Goal: Task Accomplishment & Management: Use online tool/utility

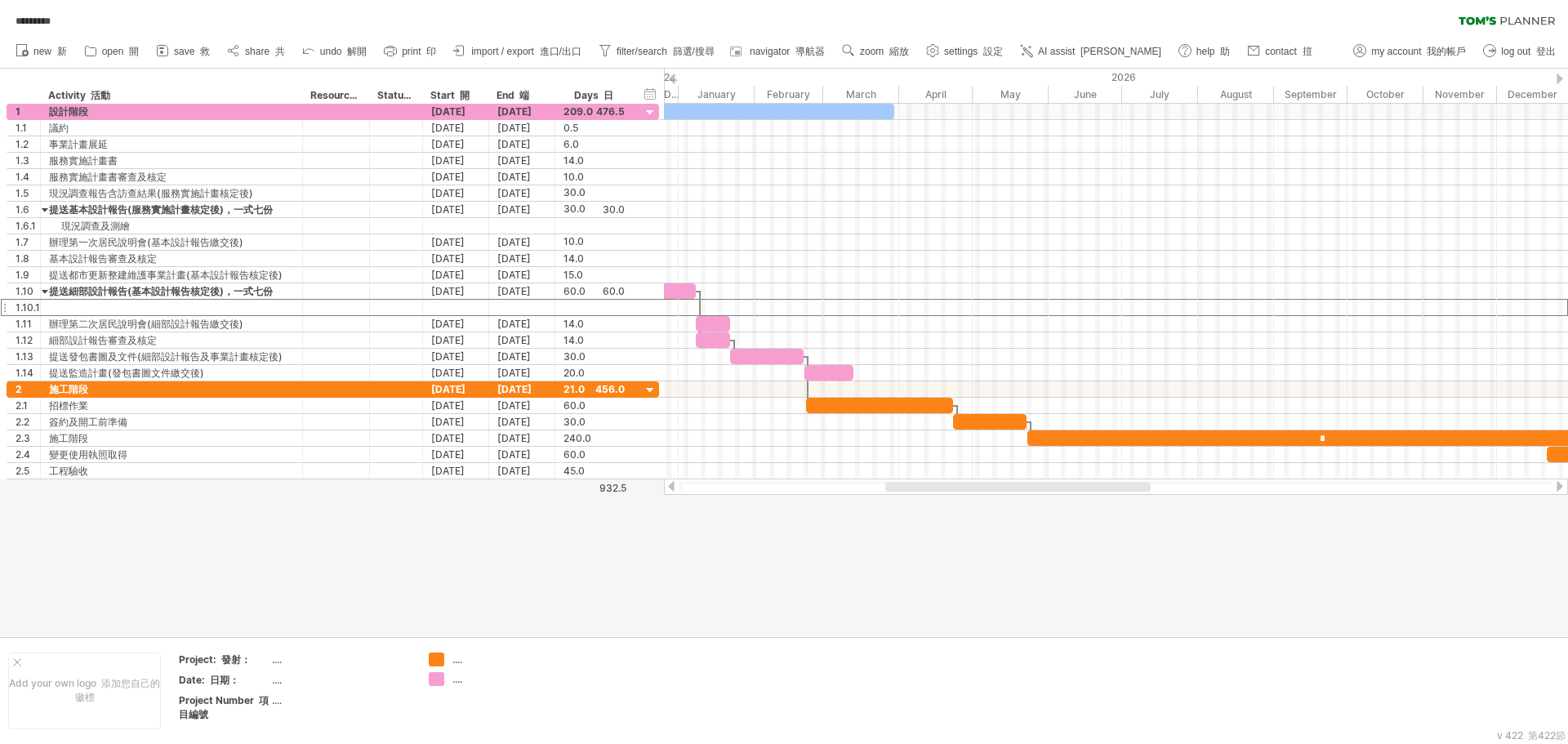
scroll to position [1, 0]
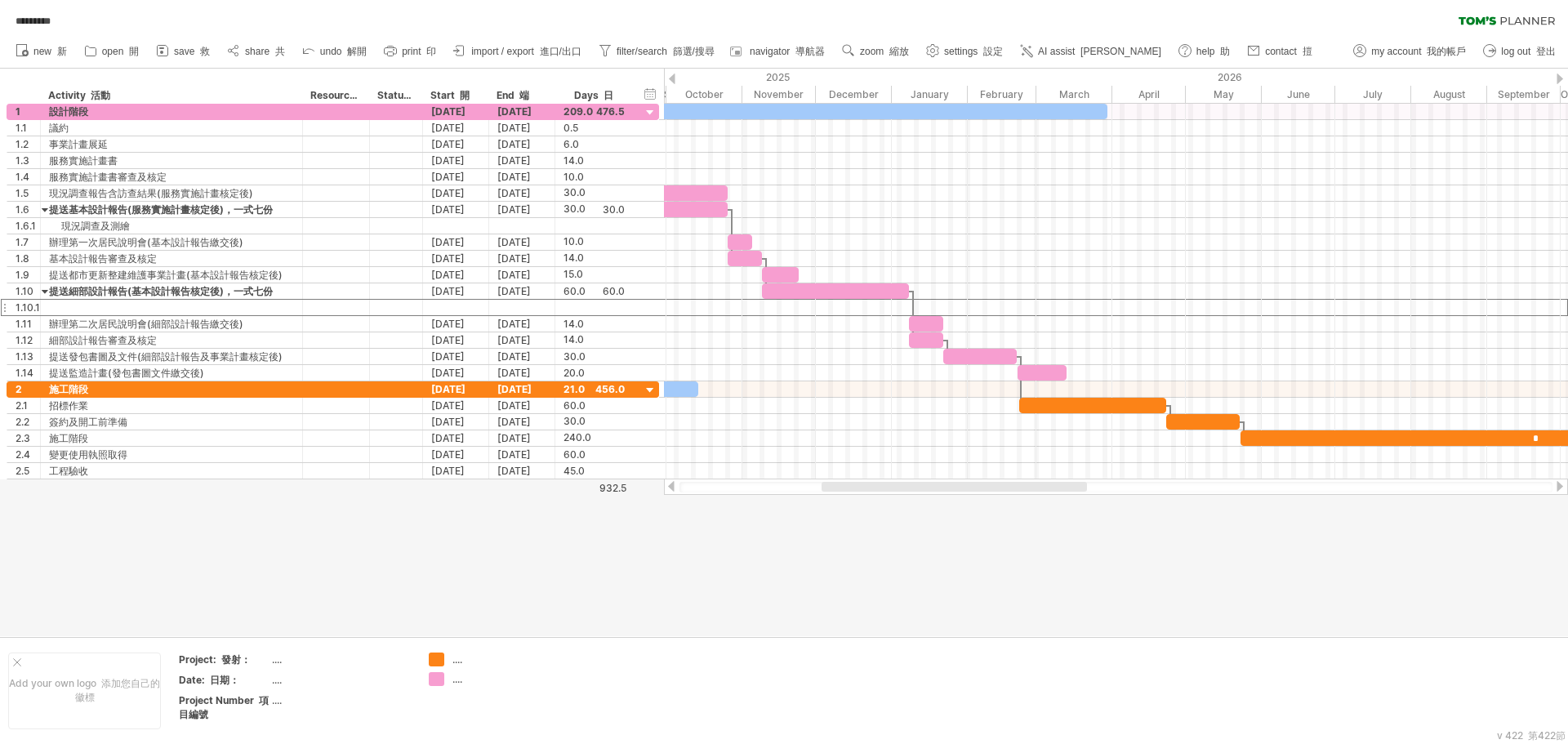
drag, startPoint x: 927, startPoint y: 482, endPoint x: 754, endPoint y: 496, distance: 173.6
click at [763, 497] on div "Trying to reach [DOMAIN_NAME] Connected again... 0% autosave... 自動儲存... *******…" at bounding box center [784, 372] width 1568 height 744
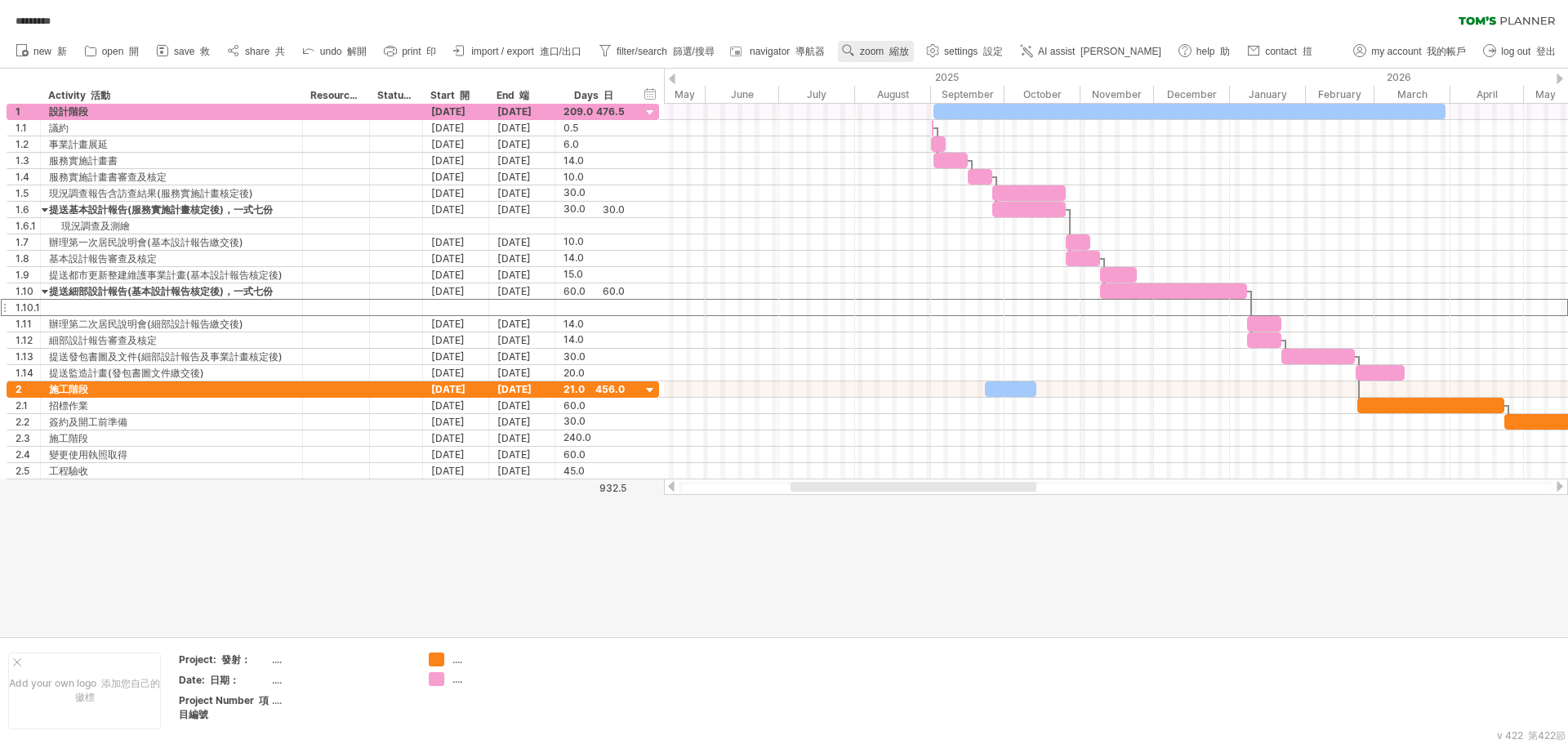
click at [878, 49] on span "zoom 縮放" at bounding box center [884, 51] width 49 height 12
click at [994, 25] on div "********* clear filter reapply filter" at bounding box center [784, 17] width 1568 height 34
click at [399, 55] on icon at bounding box center [390, 50] width 16 height 16
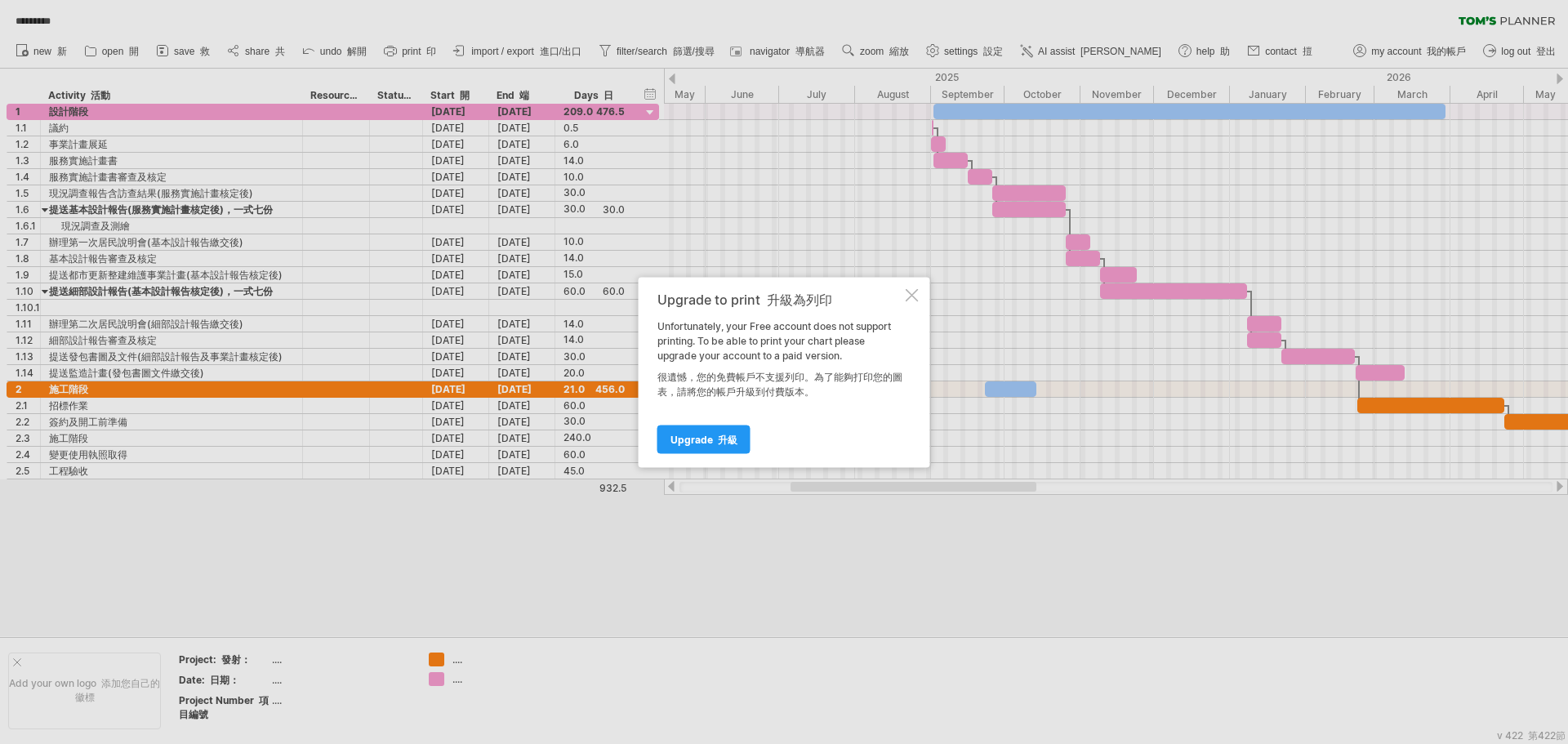
click at [914, 290] on div at bounding box center [912, 295] width 13 height 13
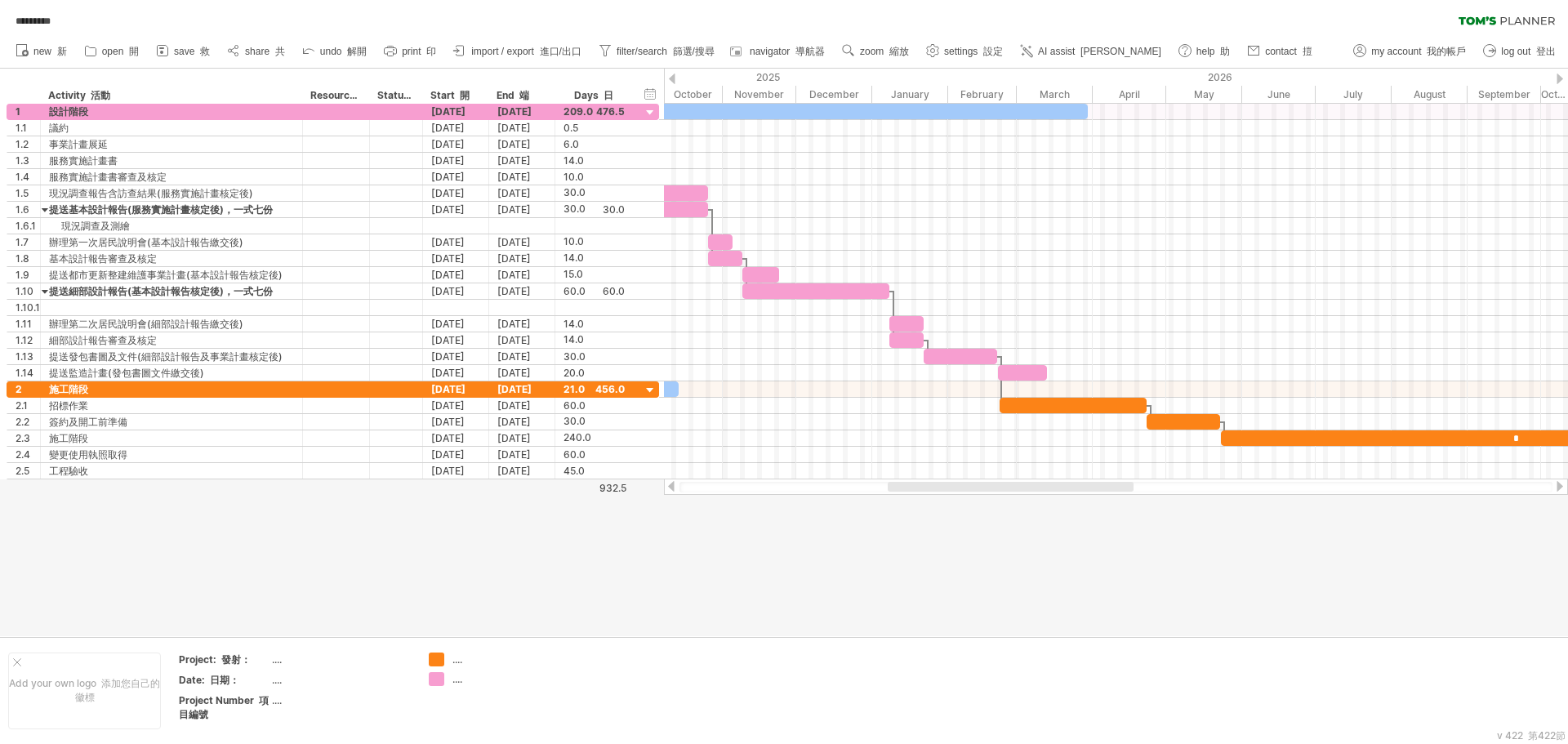
drag, startPoint x: 917, startPoint y: 488, endPoint x: 1015, endPoint y: 486, distance: 98.0
click at [1015, 486] on div at bounding box center [1010, 487] width 246 height 10
click at [1370, 48] on link "my account 我的帳戶" at bounding box center [1410, 52] width 122 height 22
type input "**********"
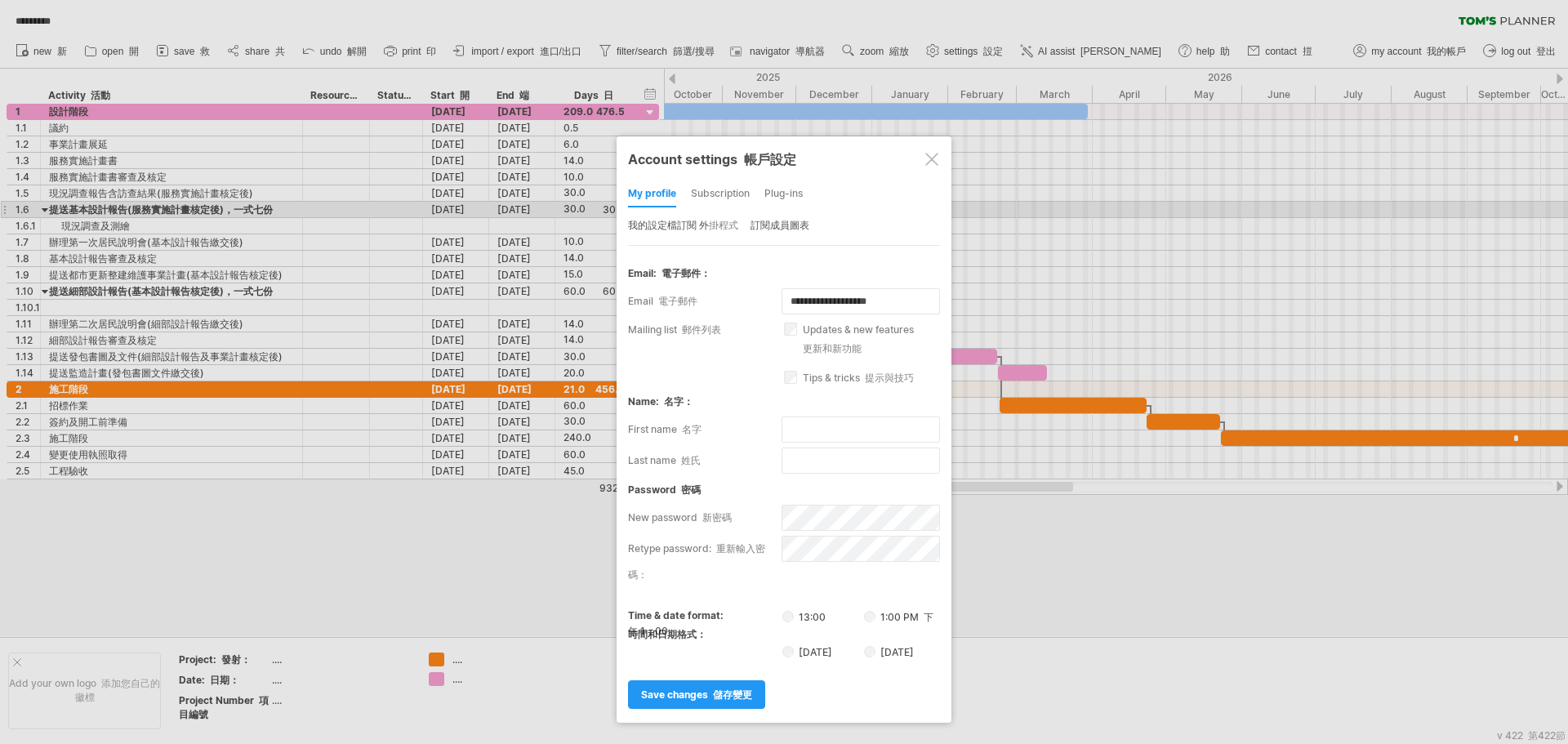
click at [713, 196] on div "subscription" at bounding box center [721, 194] width 59 height 26
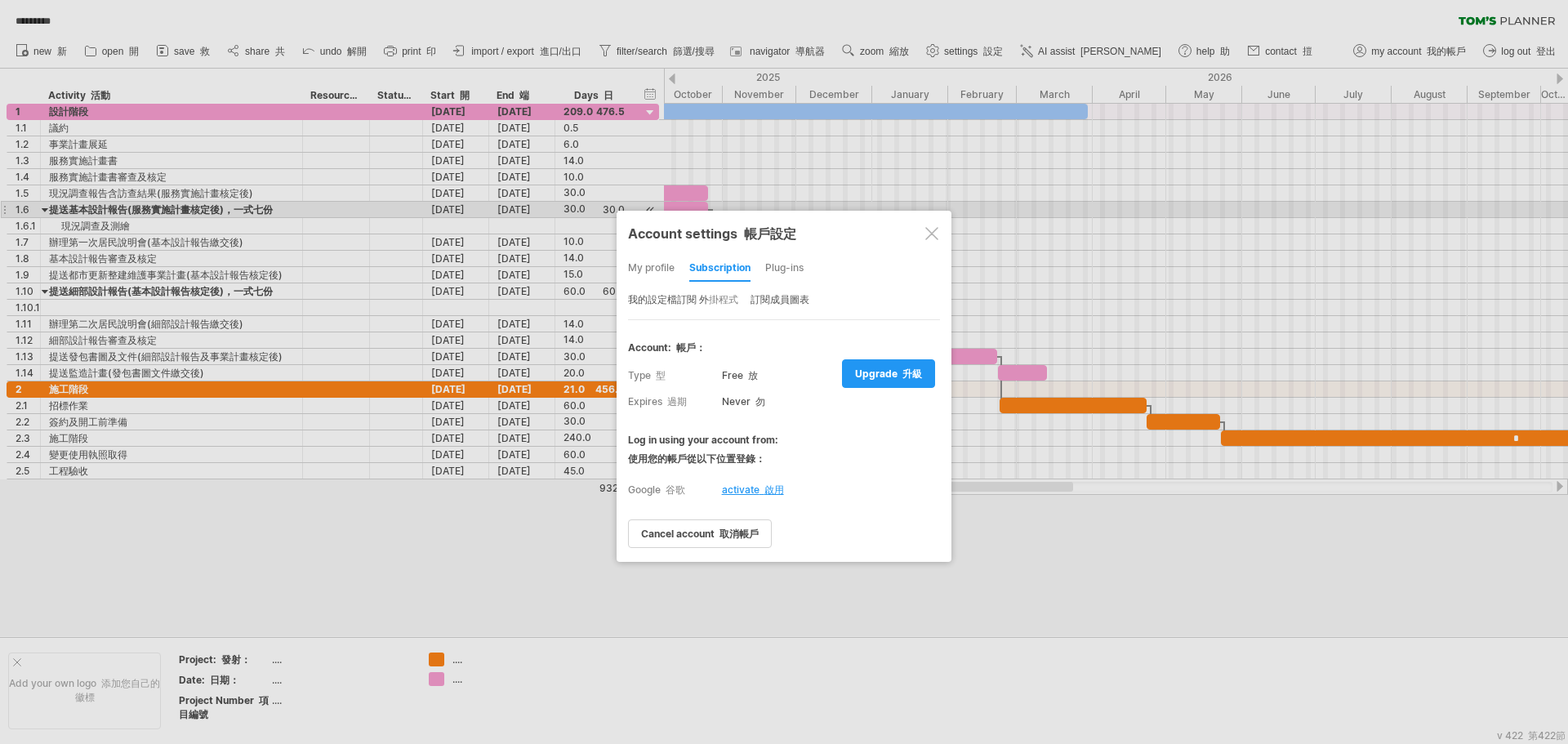
click at [770, 272] on div "Plug-ins" at bounding box center [784, 268] width 39 height 26
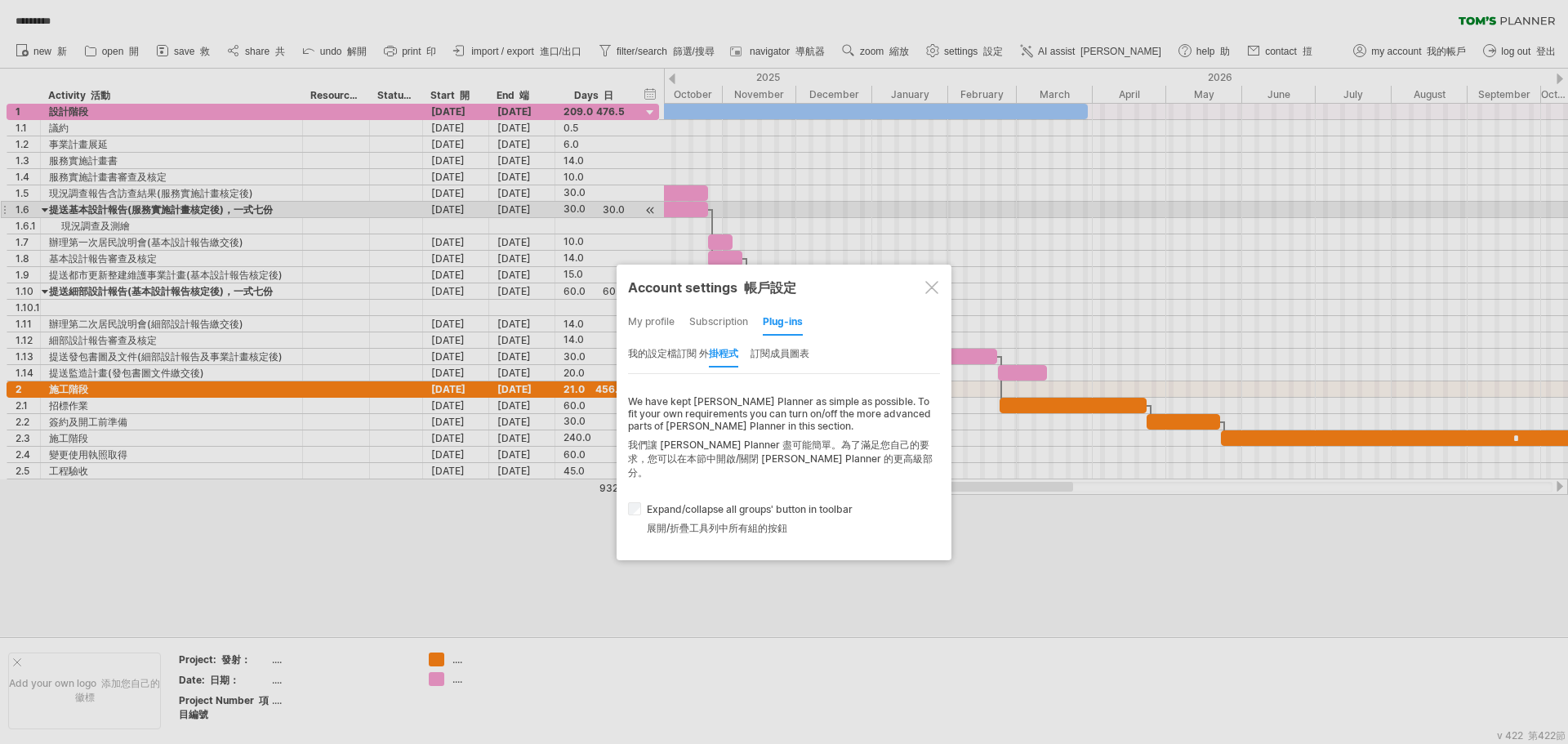
click at [653, 317] on div "my profile" at bounding box center [652, 322] width 47 height 26
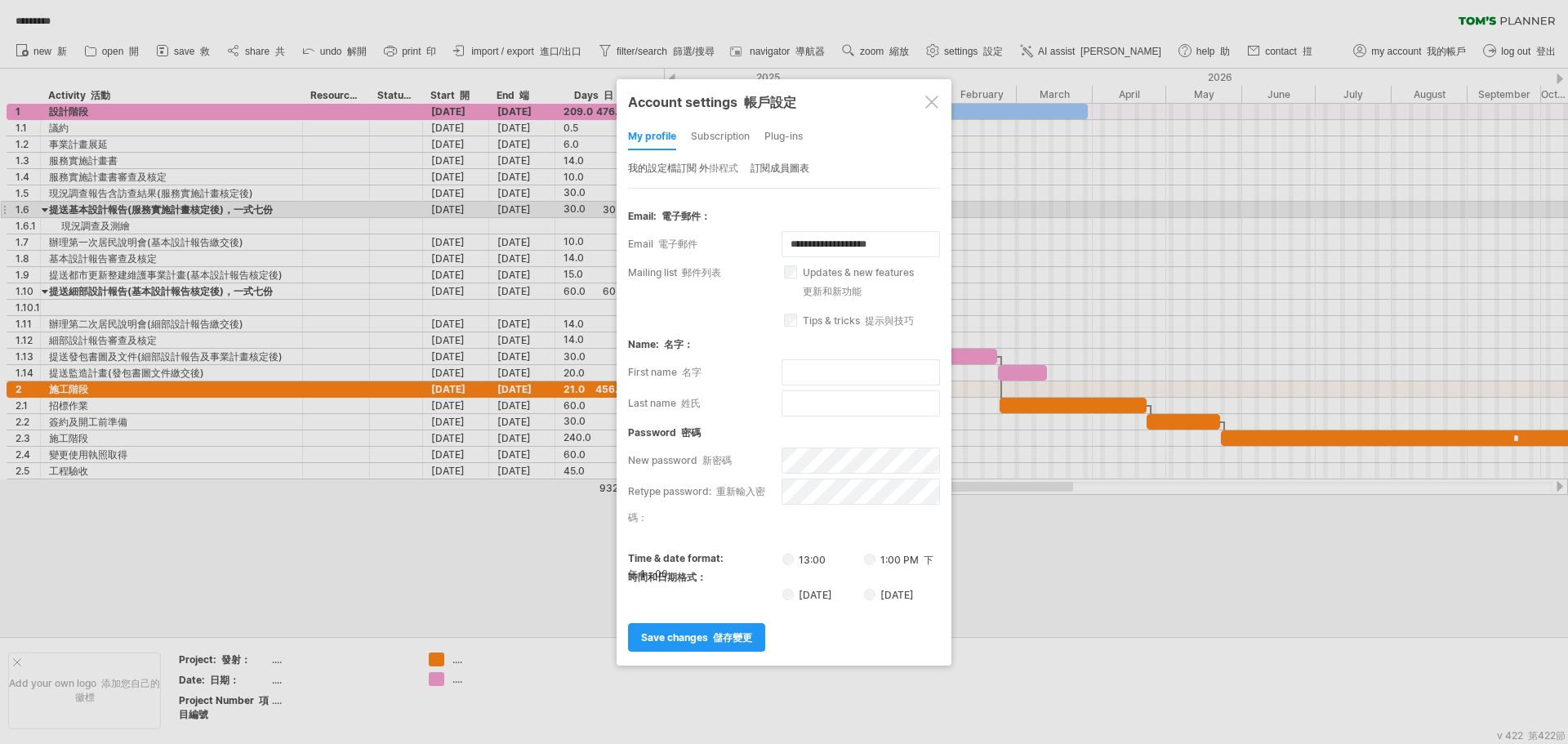
click at [879, 595] on label "[DATE]" at bounding box center [889, 595] width 50 height 13
click at [728, 635] on font "儲存變更" at bounding box center [732, 637] width 39 height 13
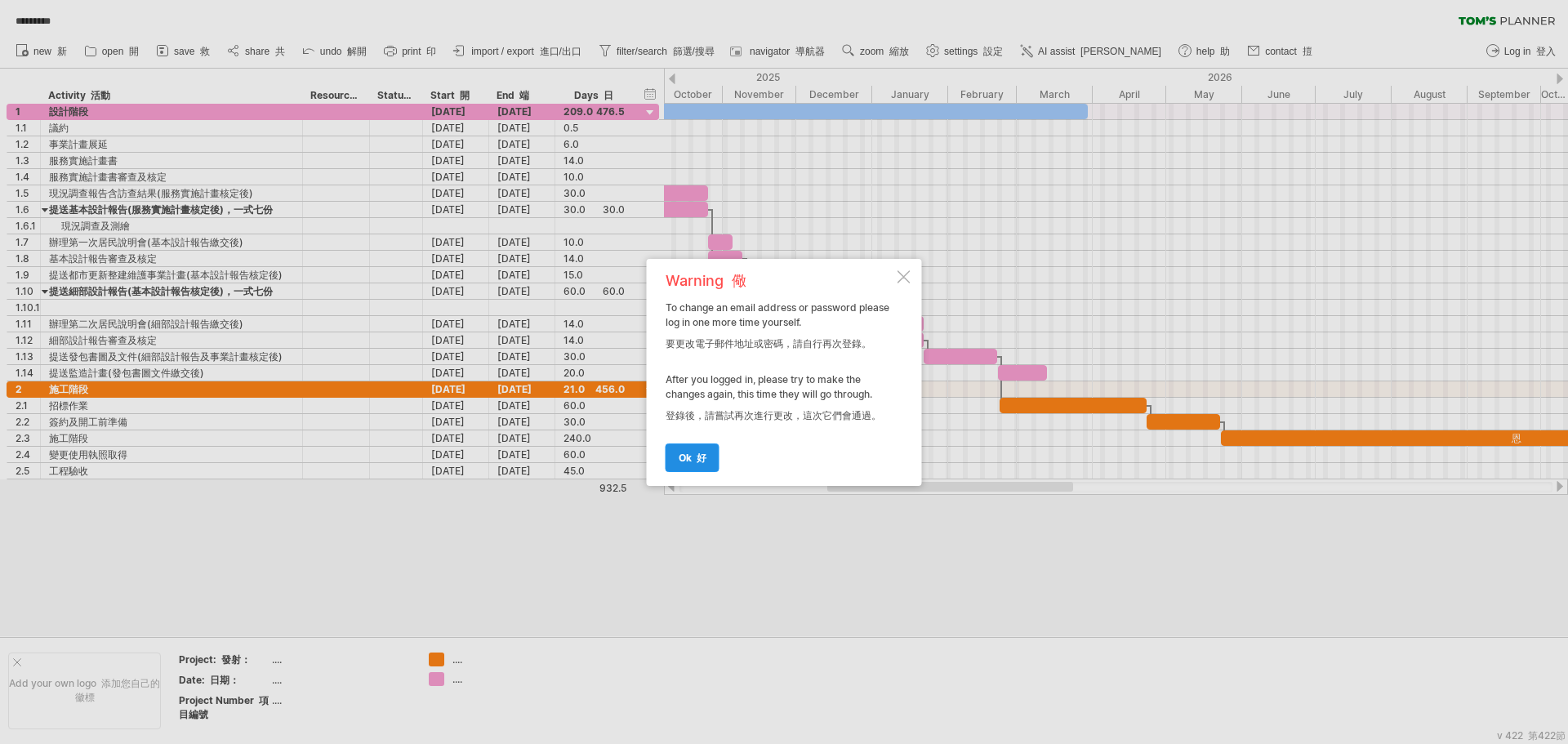
click at [697, 461] on font "好" at bounding box center [701, 458] width 10 height 13
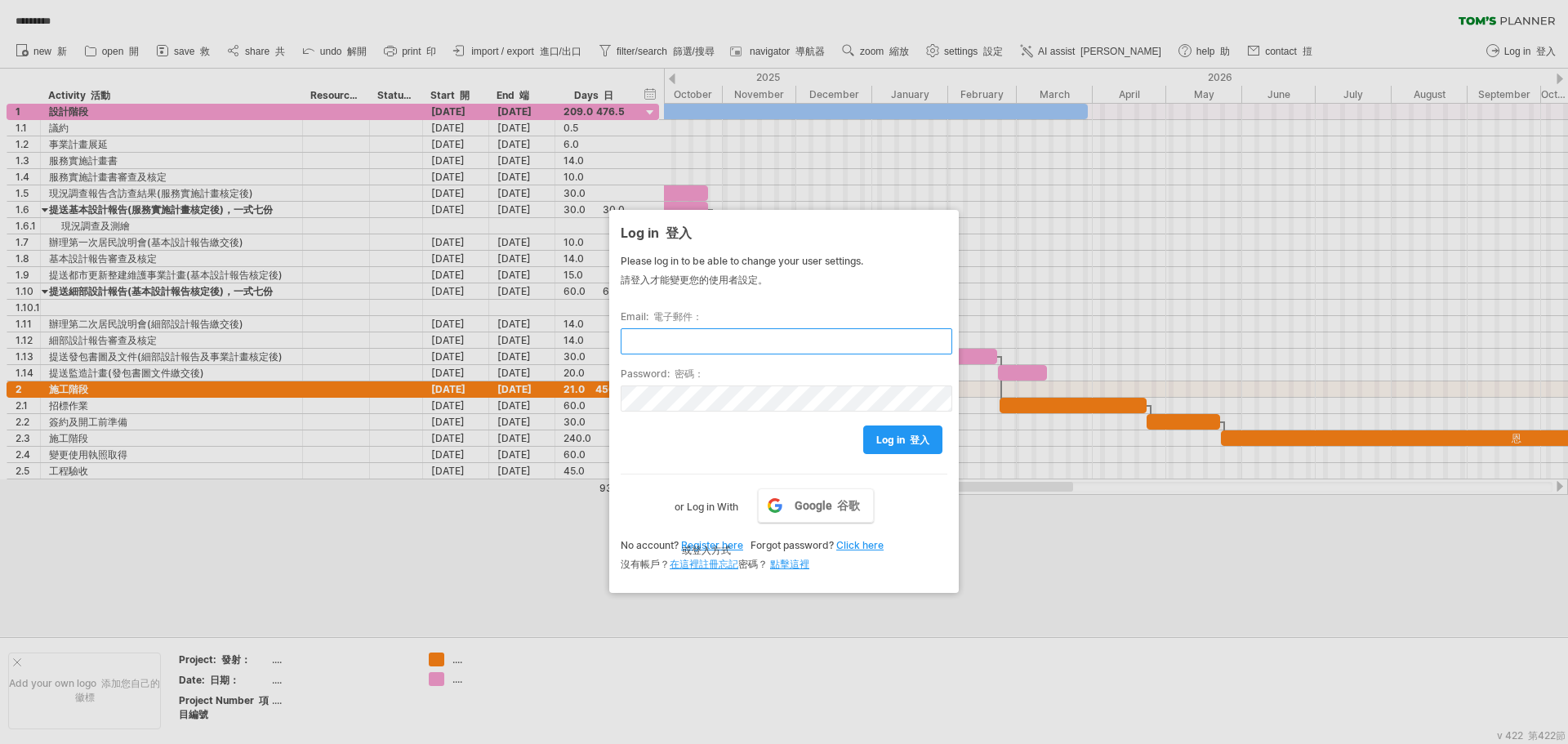
type input "*"
type input "**********"
click at [902, 454] on link "log in 登入" at bounding box center [903, 440] width 79 height 29
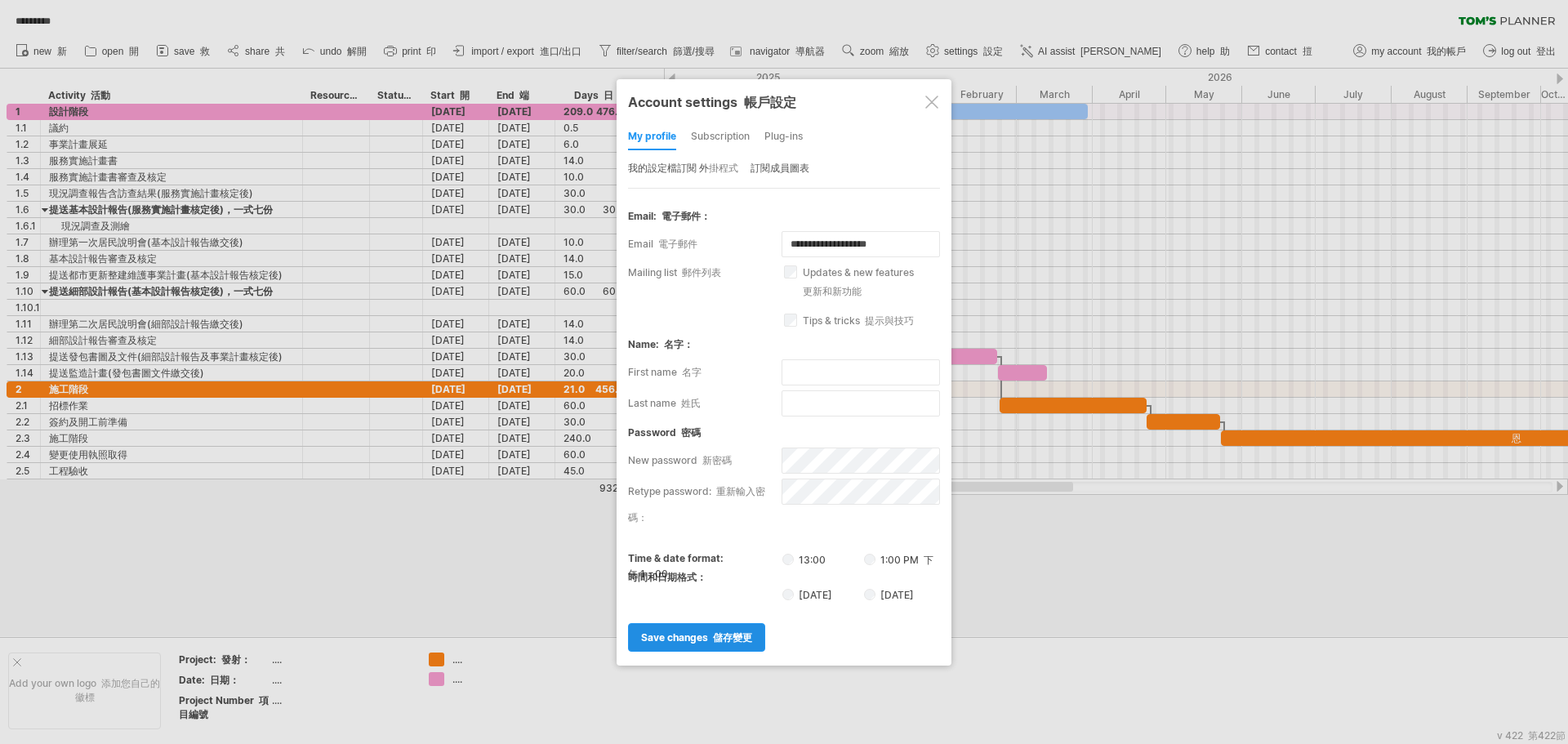
click at [731, 635] on font "儲存變更" at bounding box center [732, 637] width 39 height 13
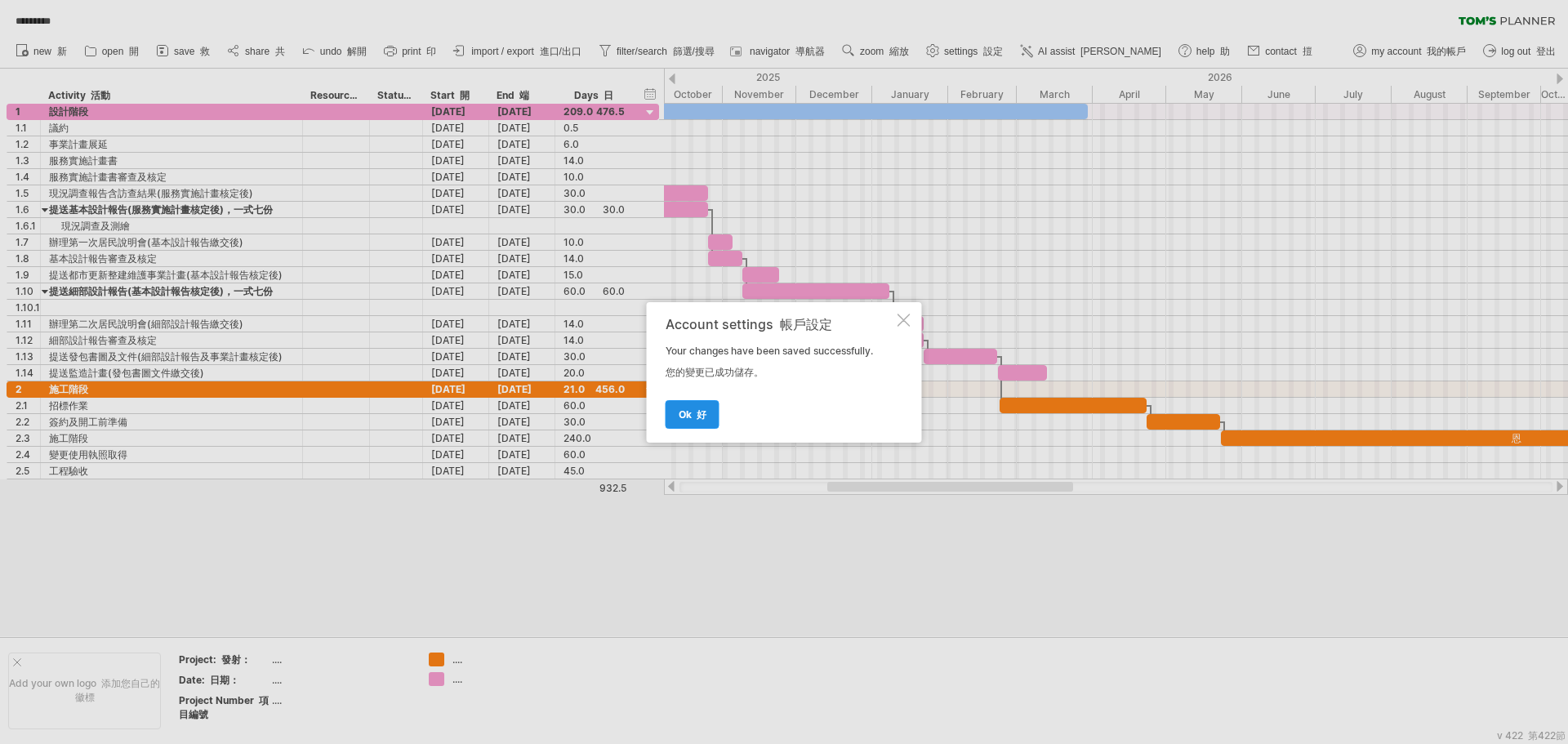
click at [695, 414] on font at bounding box center [694, 415] width 4 height 13
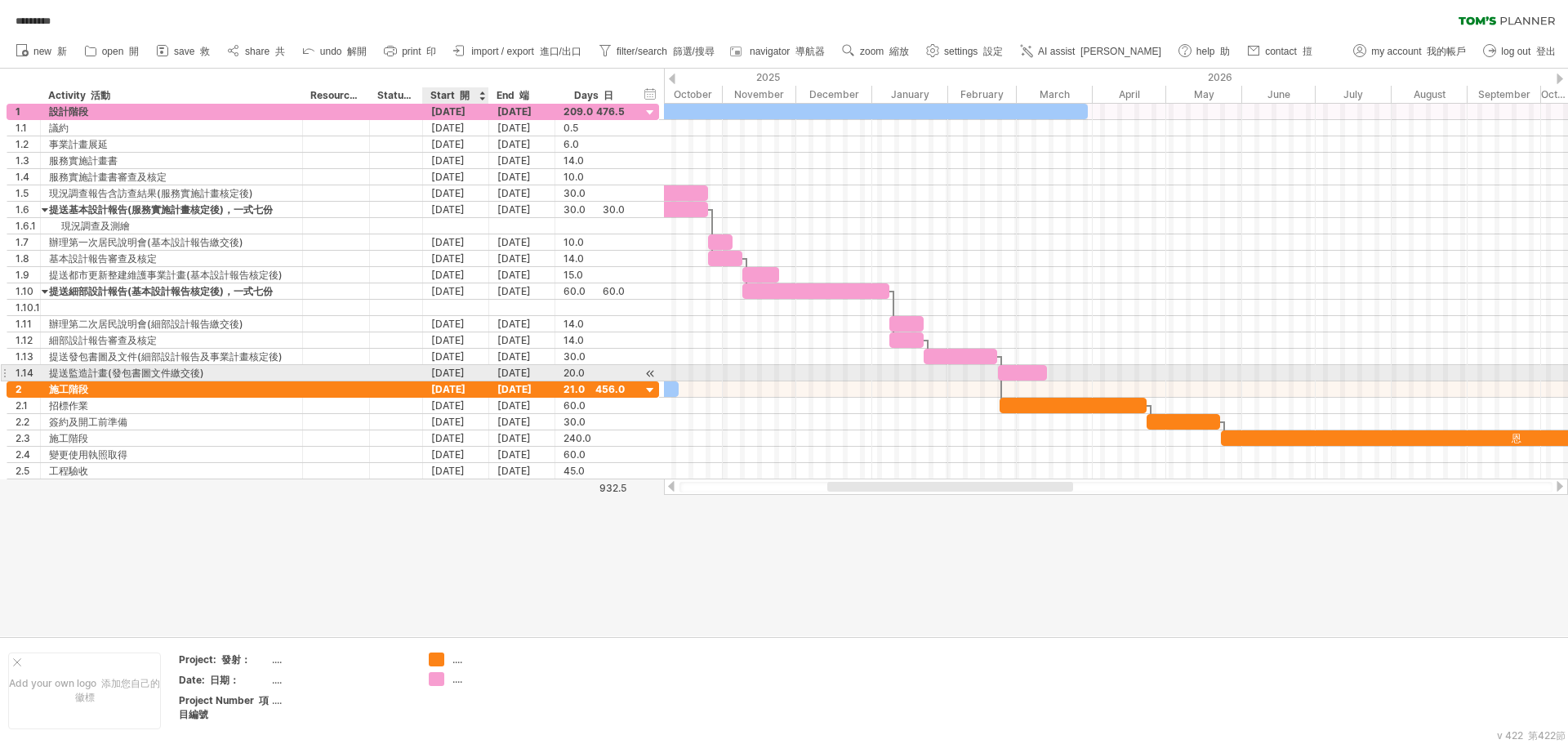
click at [464, 375] on div "[DATE]" at bounding box center [456, 372] width 66 height 15
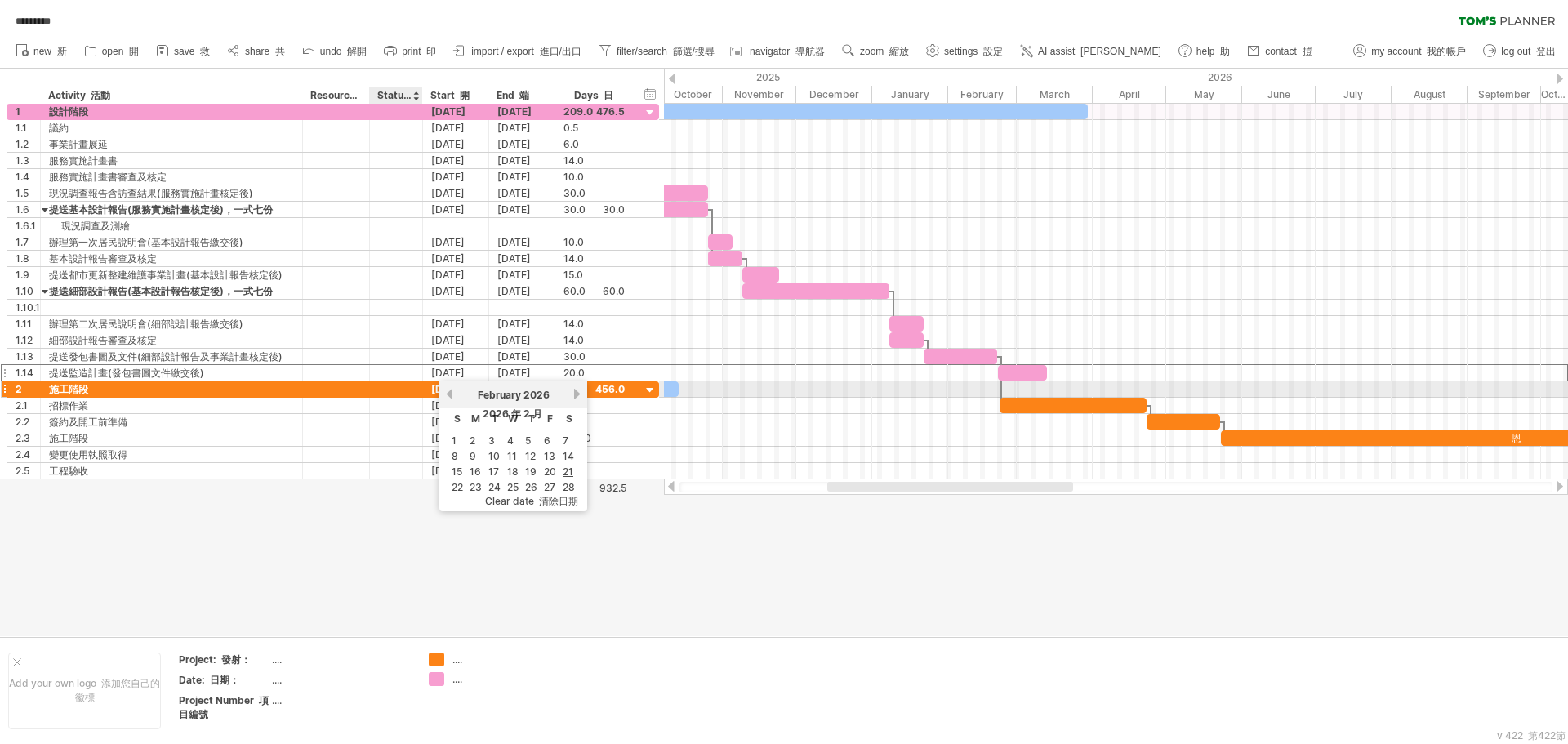
click at [430, 394] on div "[DATE]" at bounding box center [456, 388] width 66 height 15
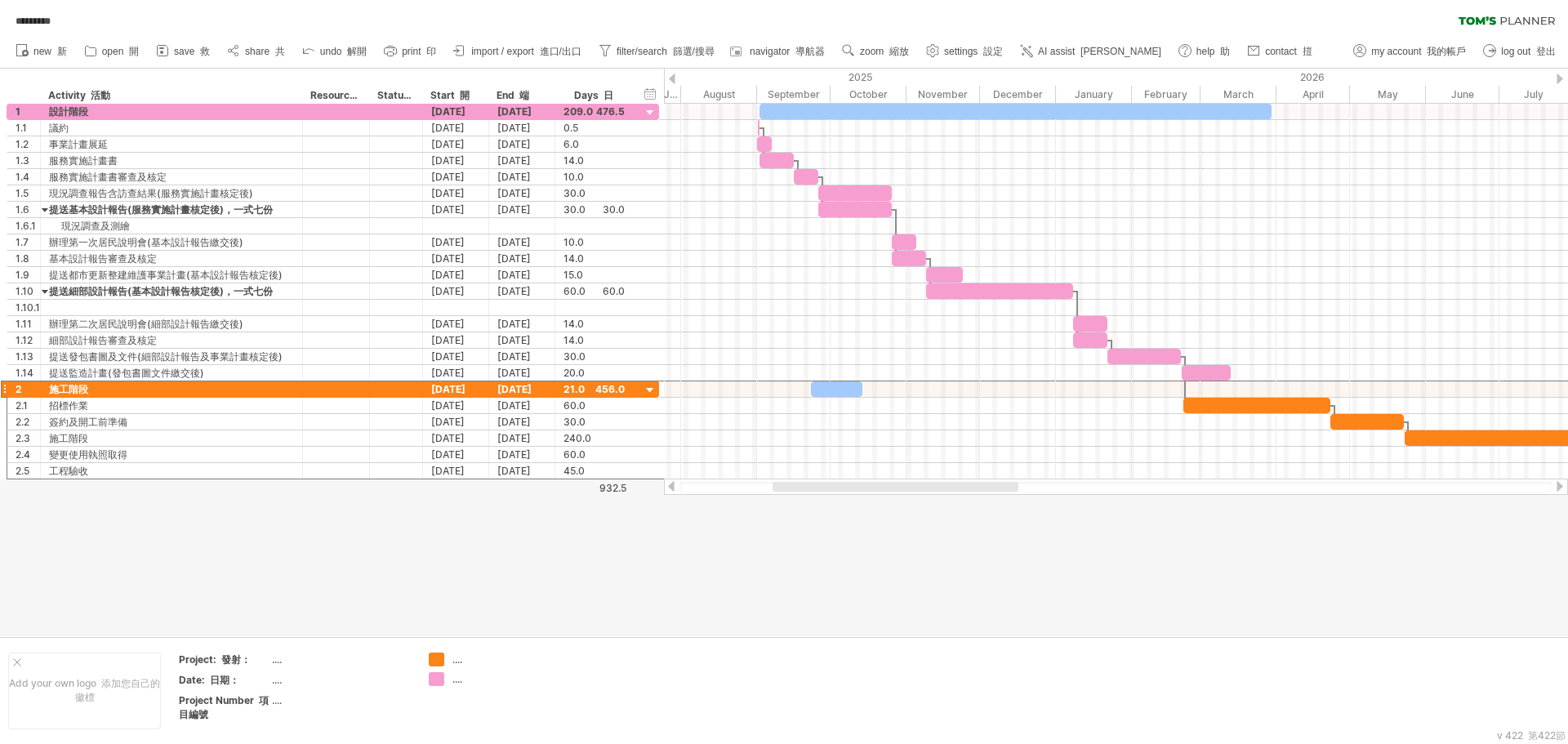
drag, startPoint x: 885, startPoint y: 487, endPoint x: 830, endPoint y: 501, distance: 56.8
click at [830, 501] on div "Trying to reach [DOMAIN_NAME] Connected again... 0% ********* clear filter" at bounding box center [784, 372] width 1568 height 744
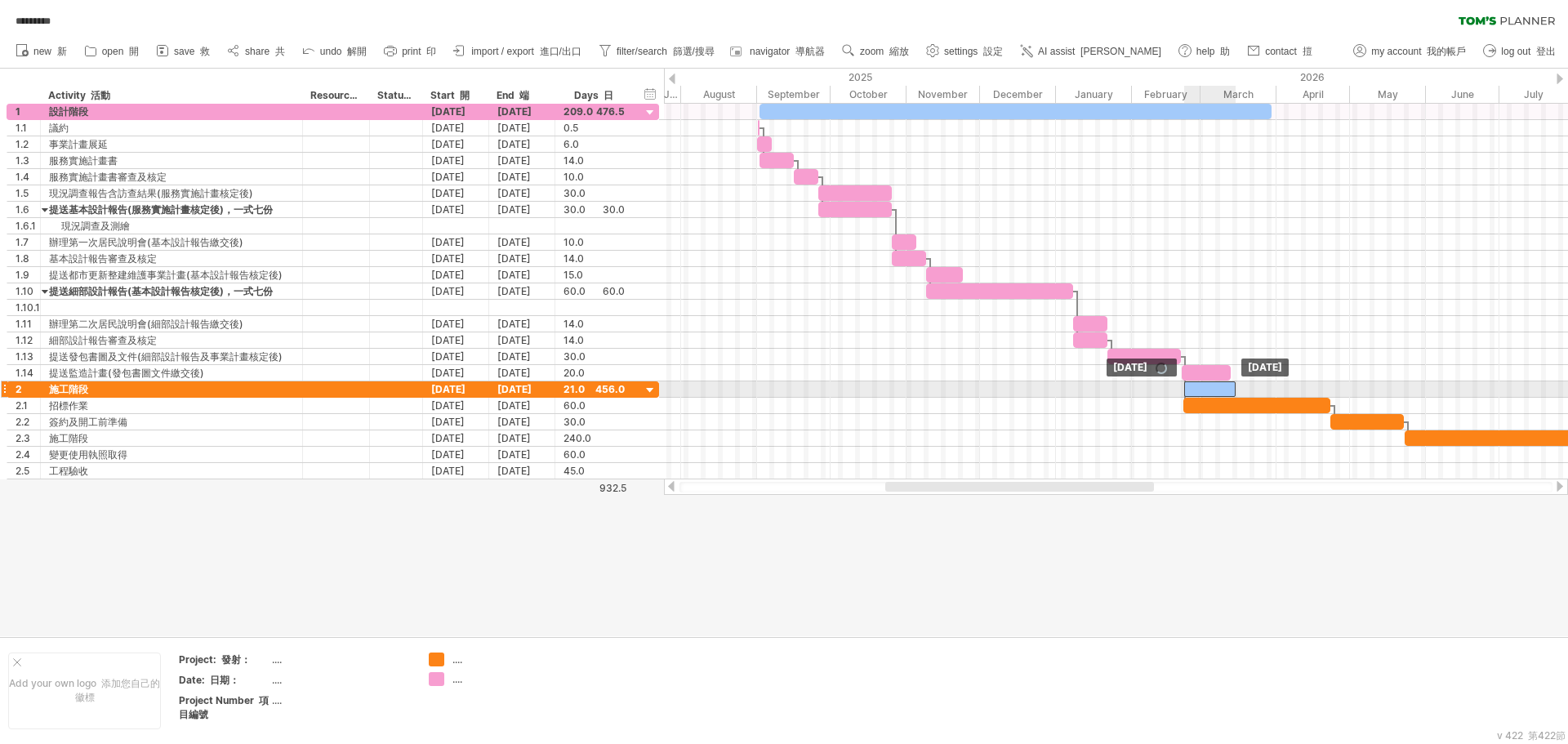
drag, startPoint x: 844, startPoint y: 392, endPoint x: 1217, endPoint y: 393, distance: 373.0
click at [1217, 393] on div at bounding box center [1209, 388] width 51 height 15
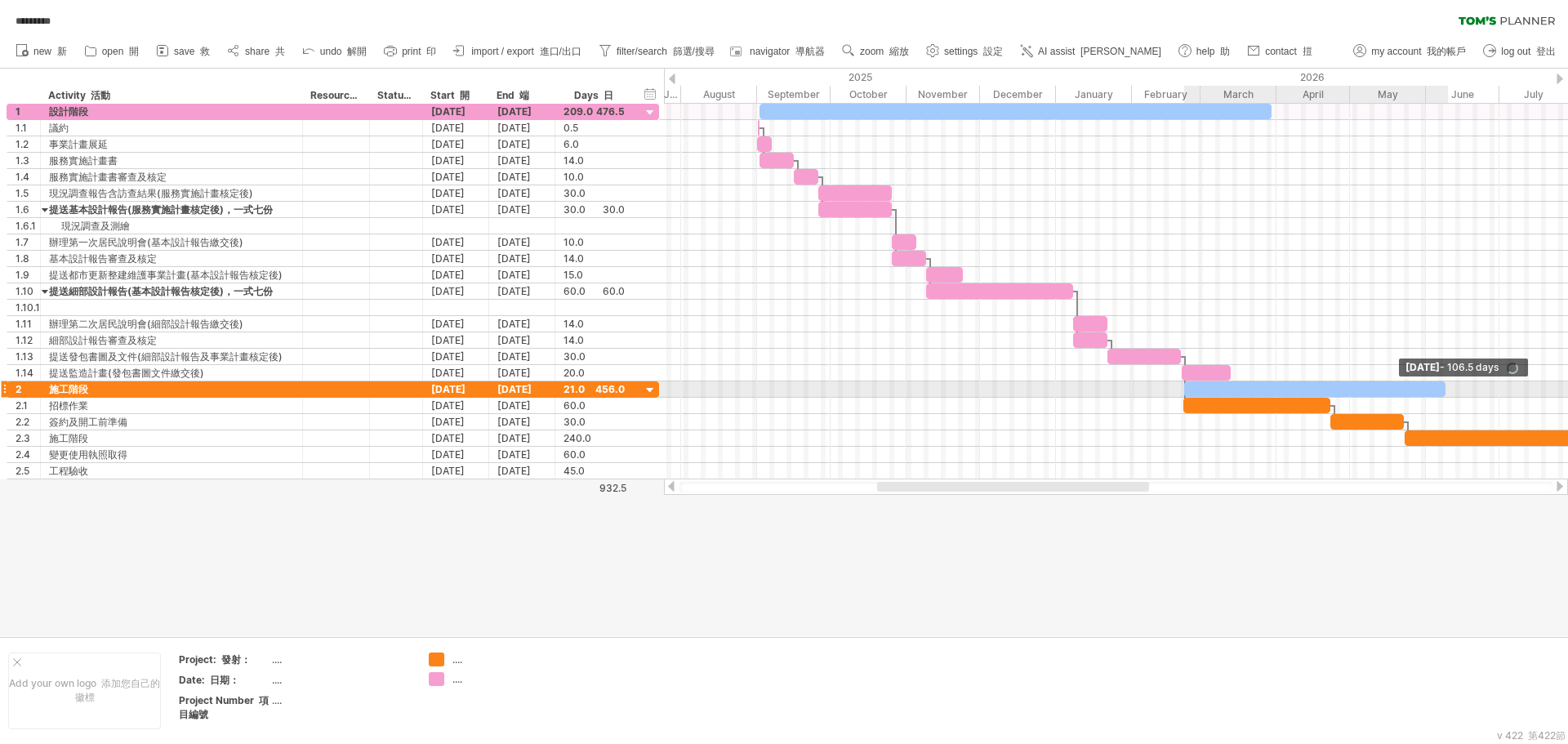
drag, startPoint x: 1237, startPoint y: 385, endPoint x: 1447, endPoint y: 391, distance: 210.1
click at [1447, 391] on span at bounding box center [1445, 388] width 6 height 15
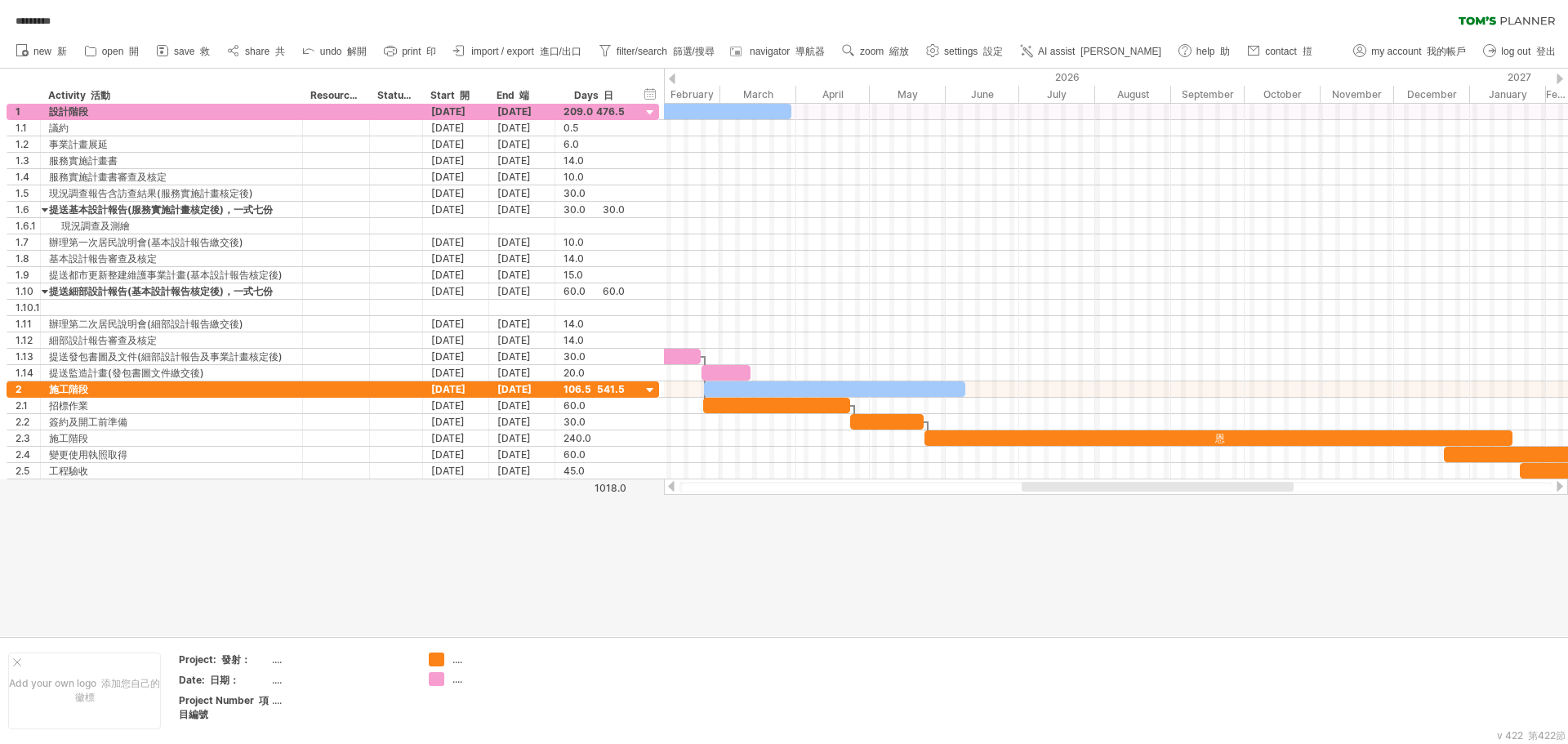
drag, startPoint x: 1096, startPoint y: 491, endPoint x: 1240, endPoint y: 489, distance: 144.0
click at [1240, 489] on div at bounding box center [1157, 487] width 272 height 10
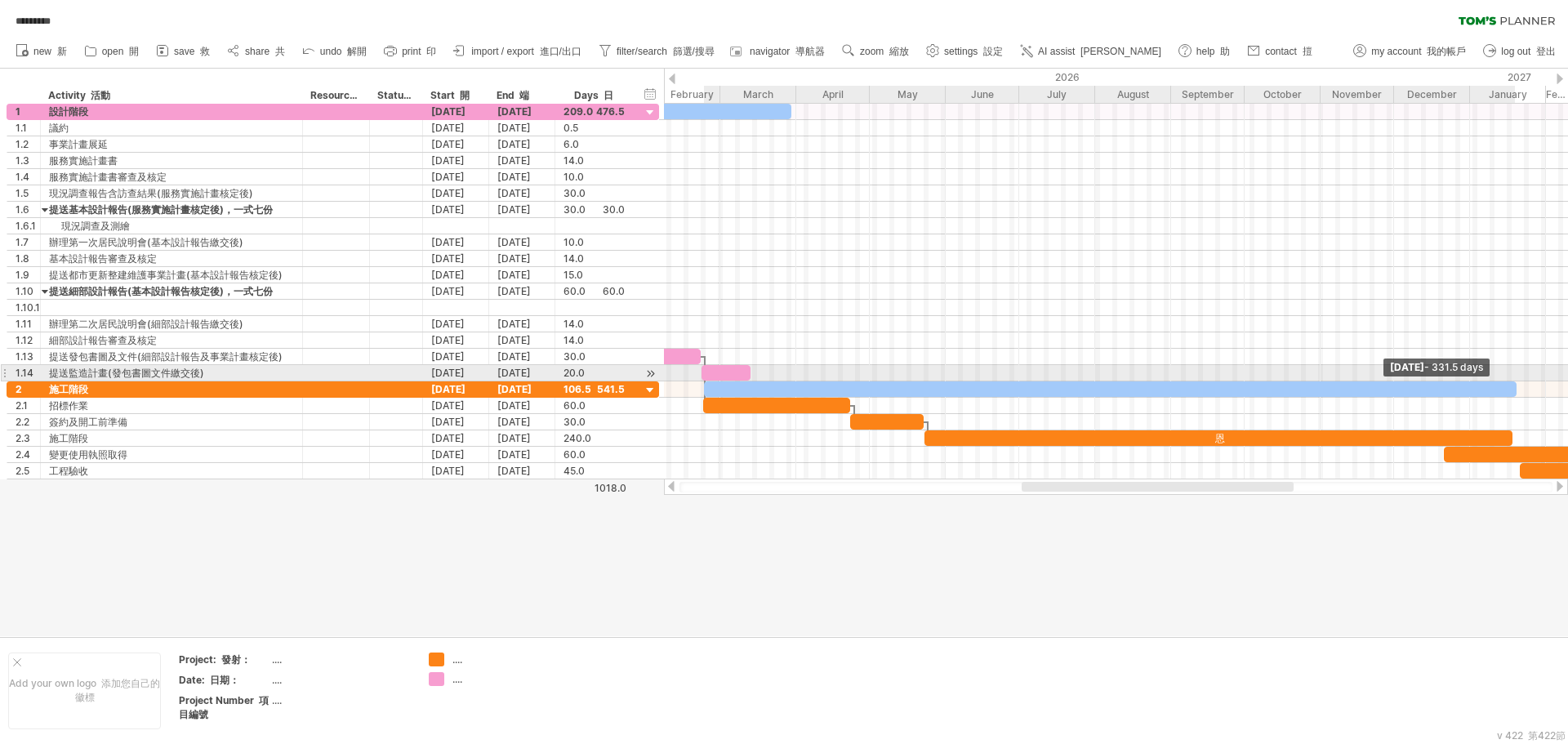
drag, startPoint x: 967, startPoint y: 393, endPoint x: 1518, endPoint y: 373, distance: 551.4
click at [1518, 373] on div "恩 [DATE] - 331.5 days [DATE] [DATE]（星期日）" at bounding box center [1116, 291] width 905 height 376
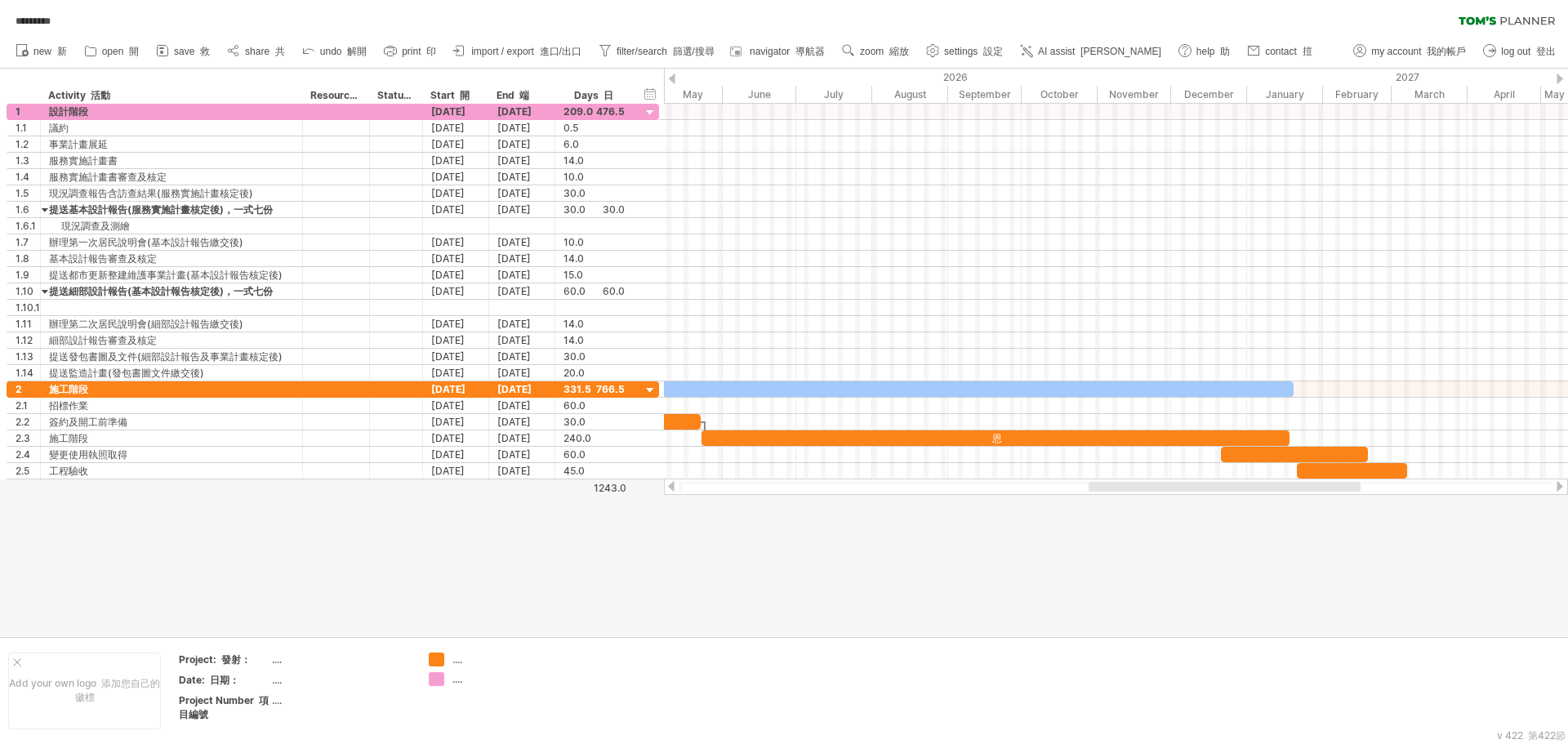
drag, startPoint x: 1243, startPoint y: 484, endPoint x: 1312, endPoint y: 485, distance: 69.0
click at [1312, 485] on div at bounding box center [1225, 487] width 272 height 10
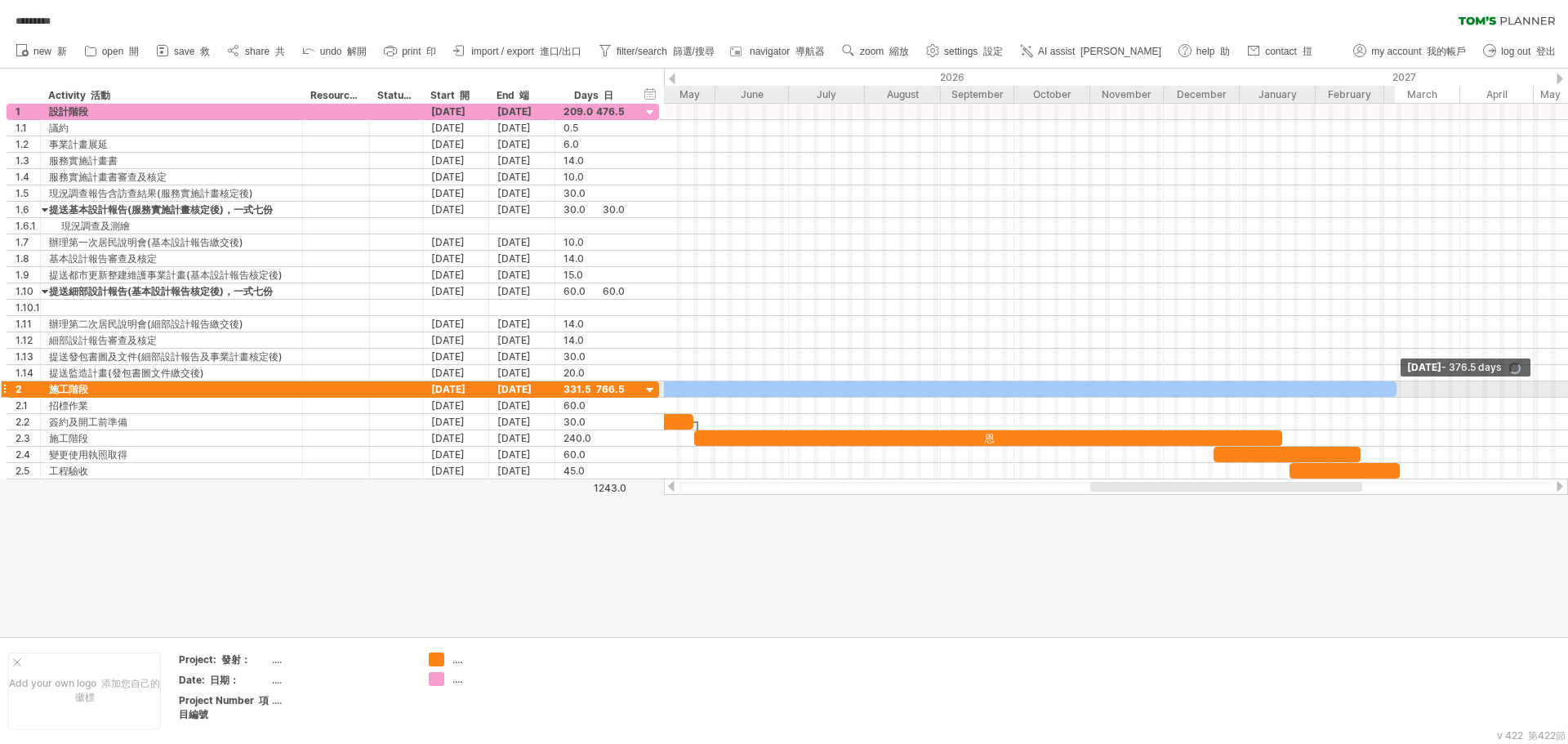
drag, startPoint x: 1283, startPoint y: 390, endPoint x: 1392, endPoint y: 389, distance: 109.0
click at [1393, 389] on span at bounding box center [1396, 388] width 6 height 15
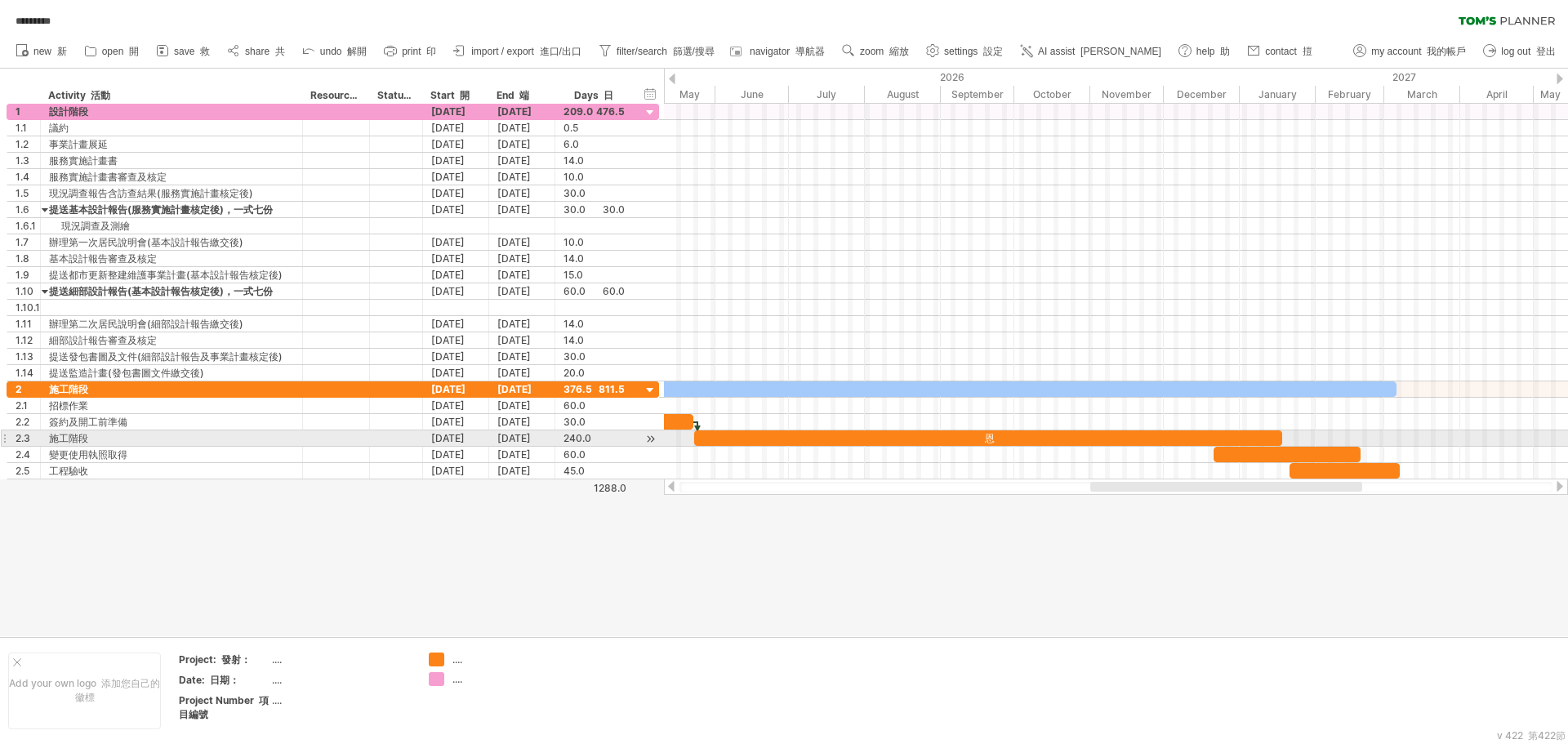
click at [986, 440] on div "恩" at bounding box center [988, 437] width 588 height 15
click at [986, 440] on div "*" at bounding box center [988, 437] width 588 height 15
click at [1032, 567] on div at bounding box center [784, 352] width 1568 height 567
drag, startPoint x: 759, startPoint y: 488, endPoint x: 665, endPoint y: 494, distance: 94.2
click at [665, 494] on div at bounding box center [1116, 487] width 905 height 16
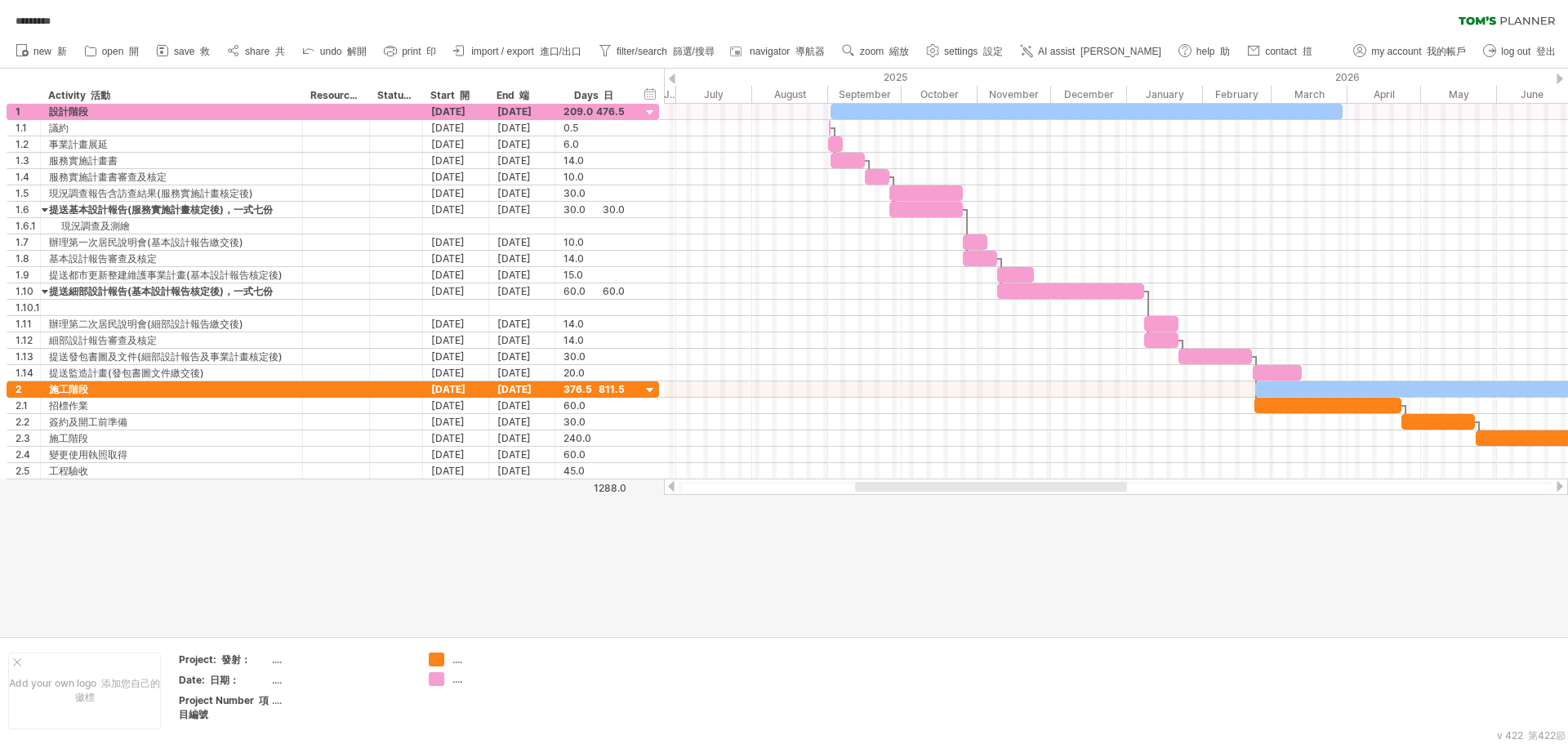
drag, startPoint x: 1114, startPoint y: 490, endPoint x: 879, endPoint y: 509, distance: 235.8
click at [879, 509] on div "Trying to reach [DOMAIN_NAME] Connected again... 0% autosave... 自動儲存... *******…" at bounding box center [784, 372] width 1568 height 744
click at [617, 391] on div "376.5" at bounding box center [594, 388] width 61 height 15
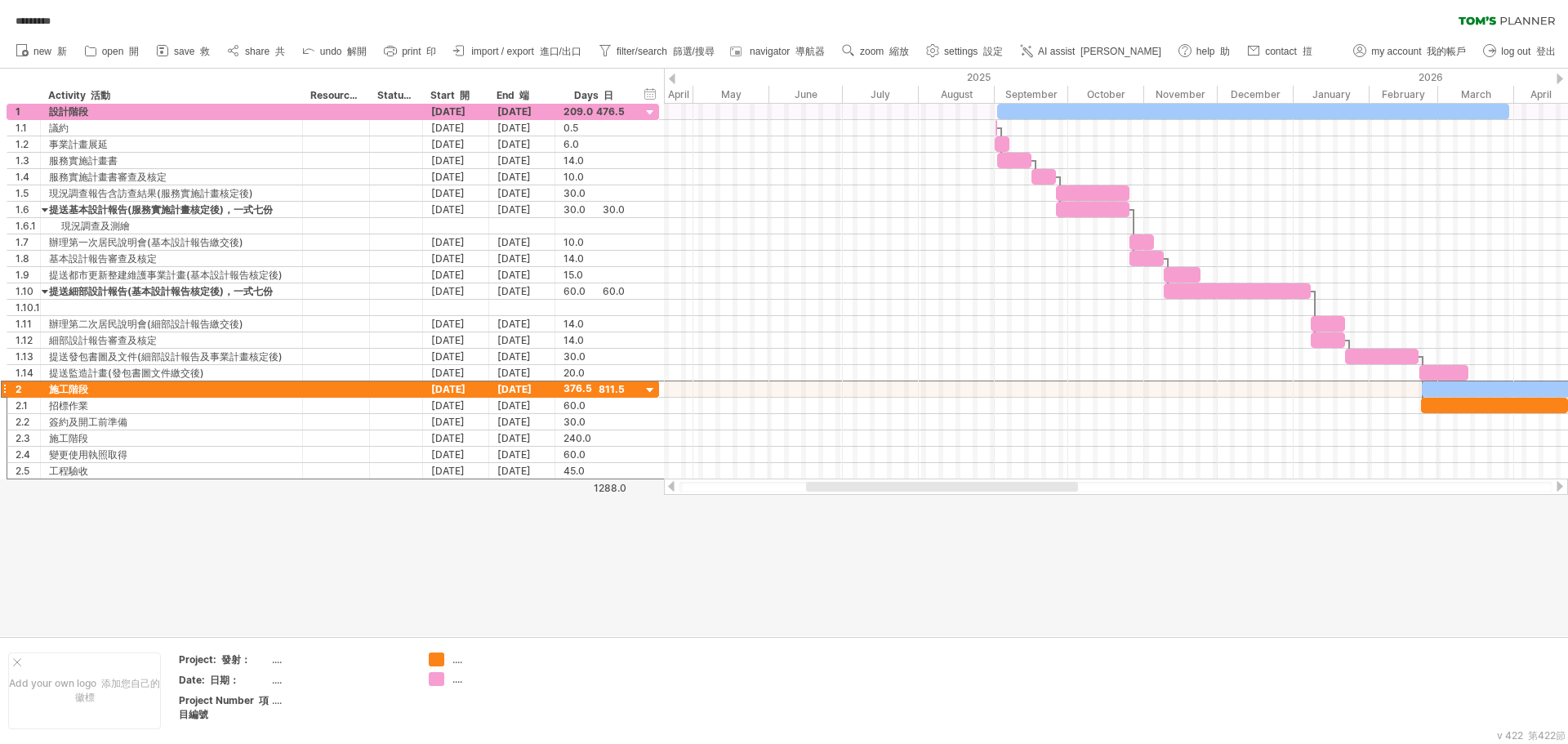
drag, startPoint x: 889, startPoint y: 482, endPoint x: 795, endPoint y: 485, distance: 94.0
click at [806, 485] on div at bounding box center [941, 487] width 272 height 10
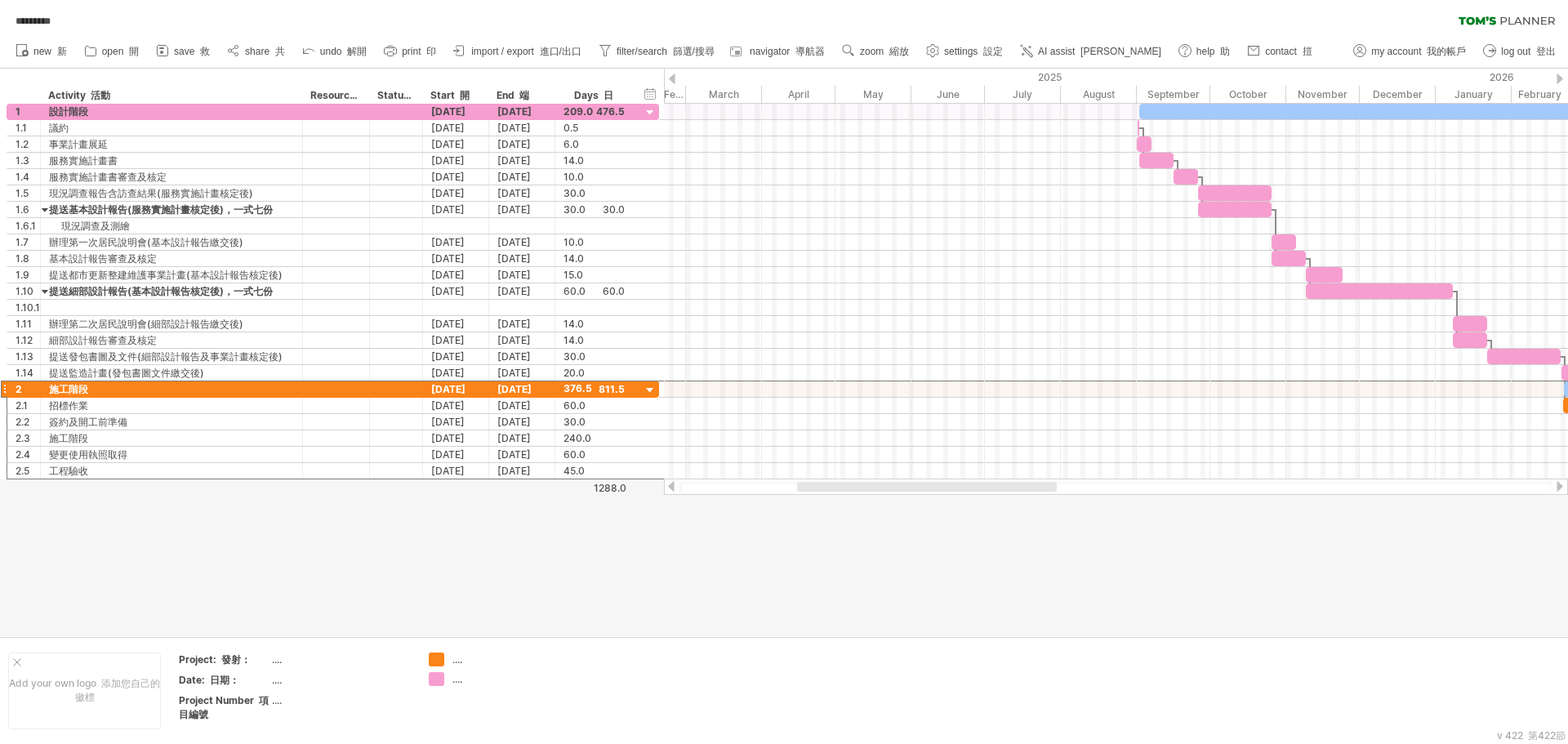
drag, startPoint x: 979, startPoint y: 491, endPoint x: 930, endPoint y: 492, distance: 49.0
click at [930, 492] on div at bounding box center [1116, 487] width 905 height 16
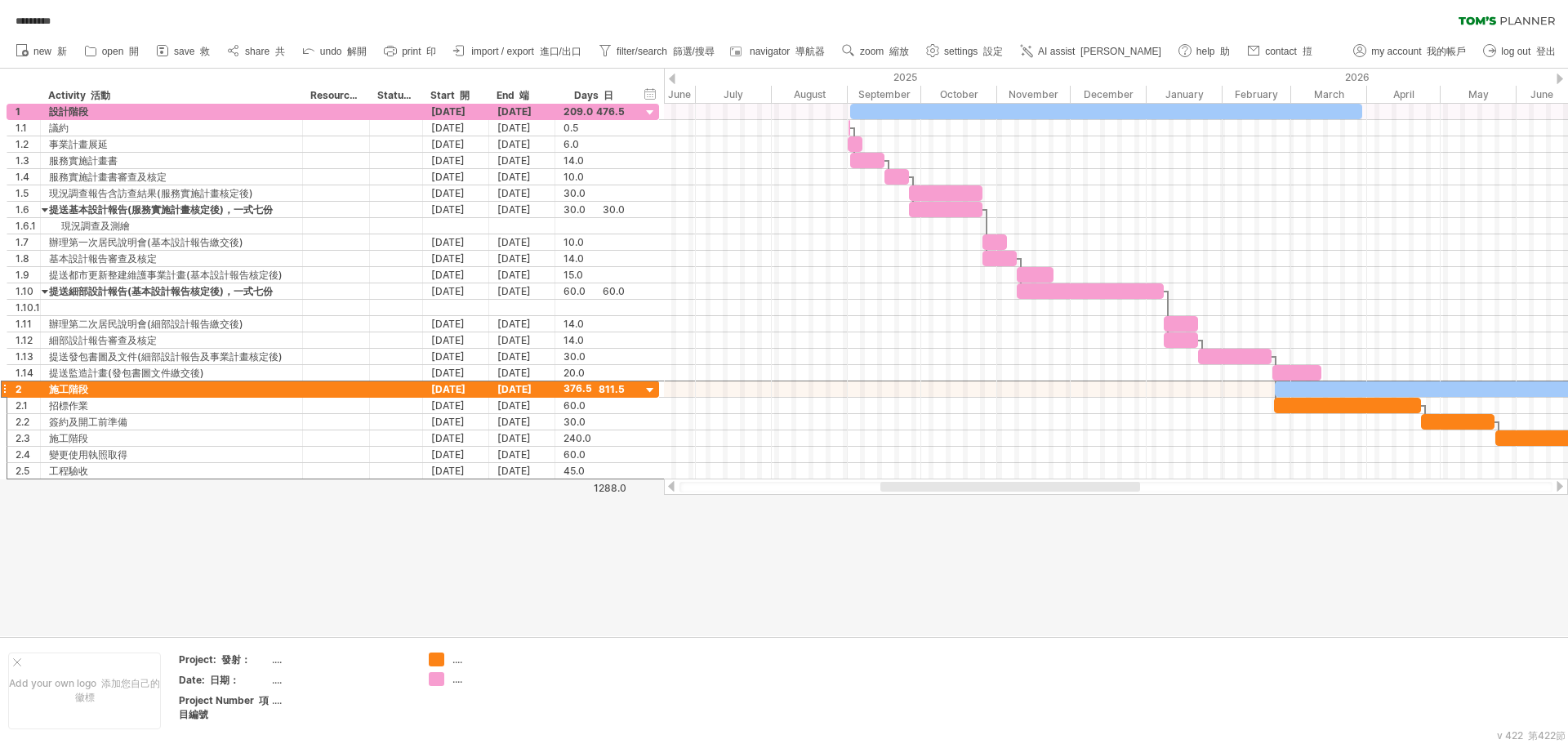
drag, startPoint x: 953, startPoint y: 488, endPoint x: 1036, endPoint y: 485, distance: 83.1
click at [1036, 485] on div at bounding box center [1010, 487] width 260 height 10
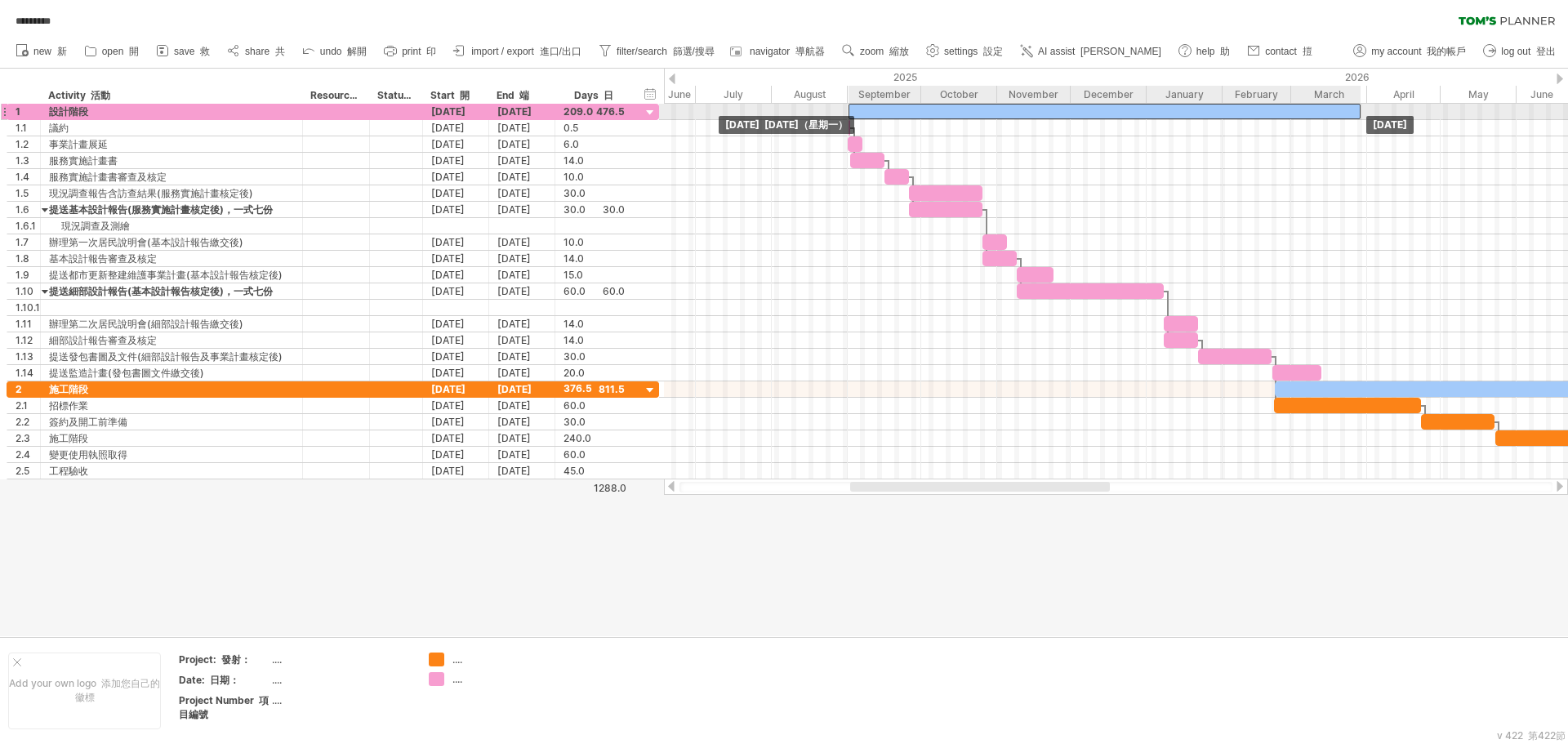
click at [928, 118] on div at bounding box center [1105, 111] width 512 height 15
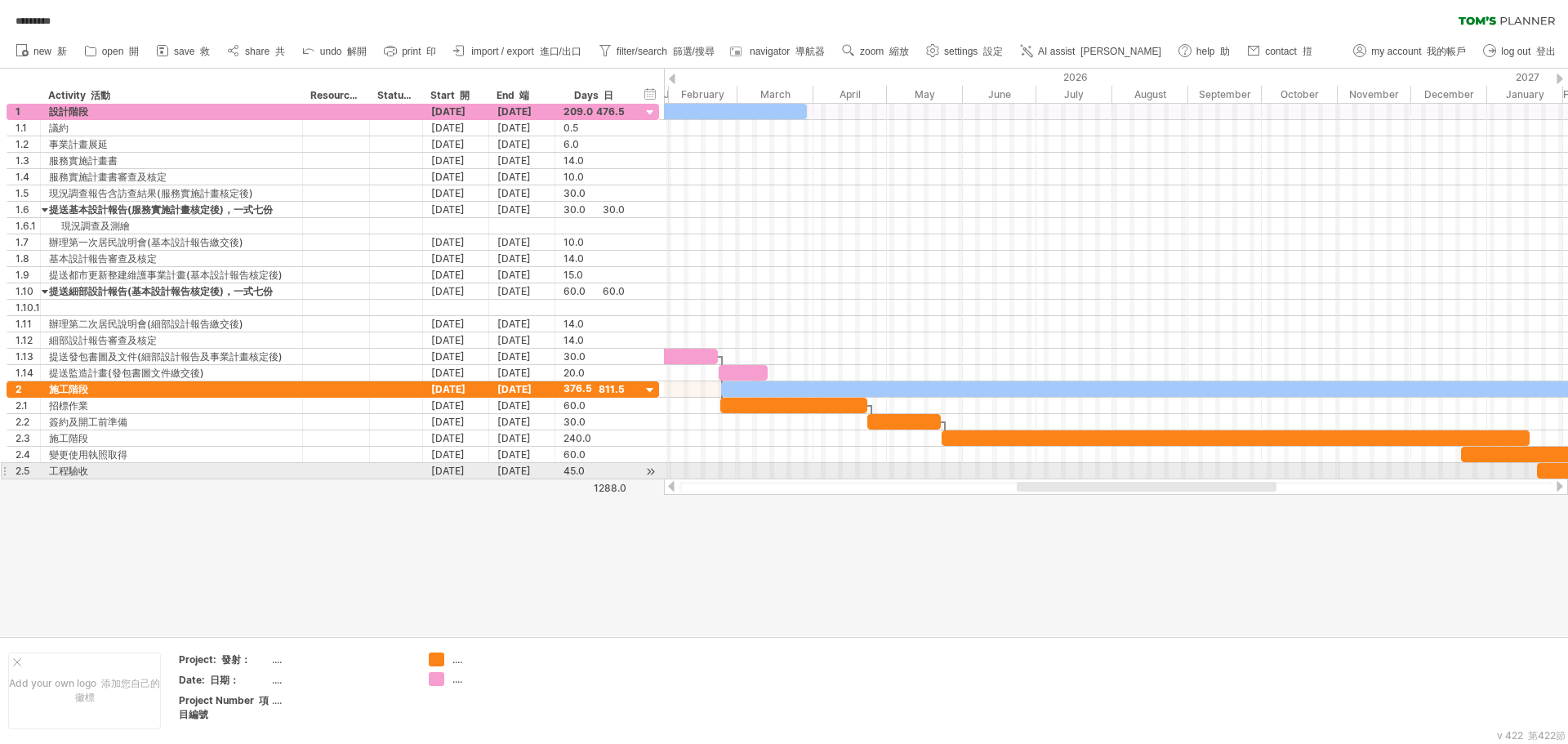
drag, startPoint x: 1018, startPoint y: 490, endPoint x: 1091, endPoint y: 441, distance: 87.9
click at [1184, 468] on div "Trying to reach [DOMAIN_NAME] Connected again... 0% autosave... 自動儲存... *******…" at bounding box center [784, 372] width 1568 height 744
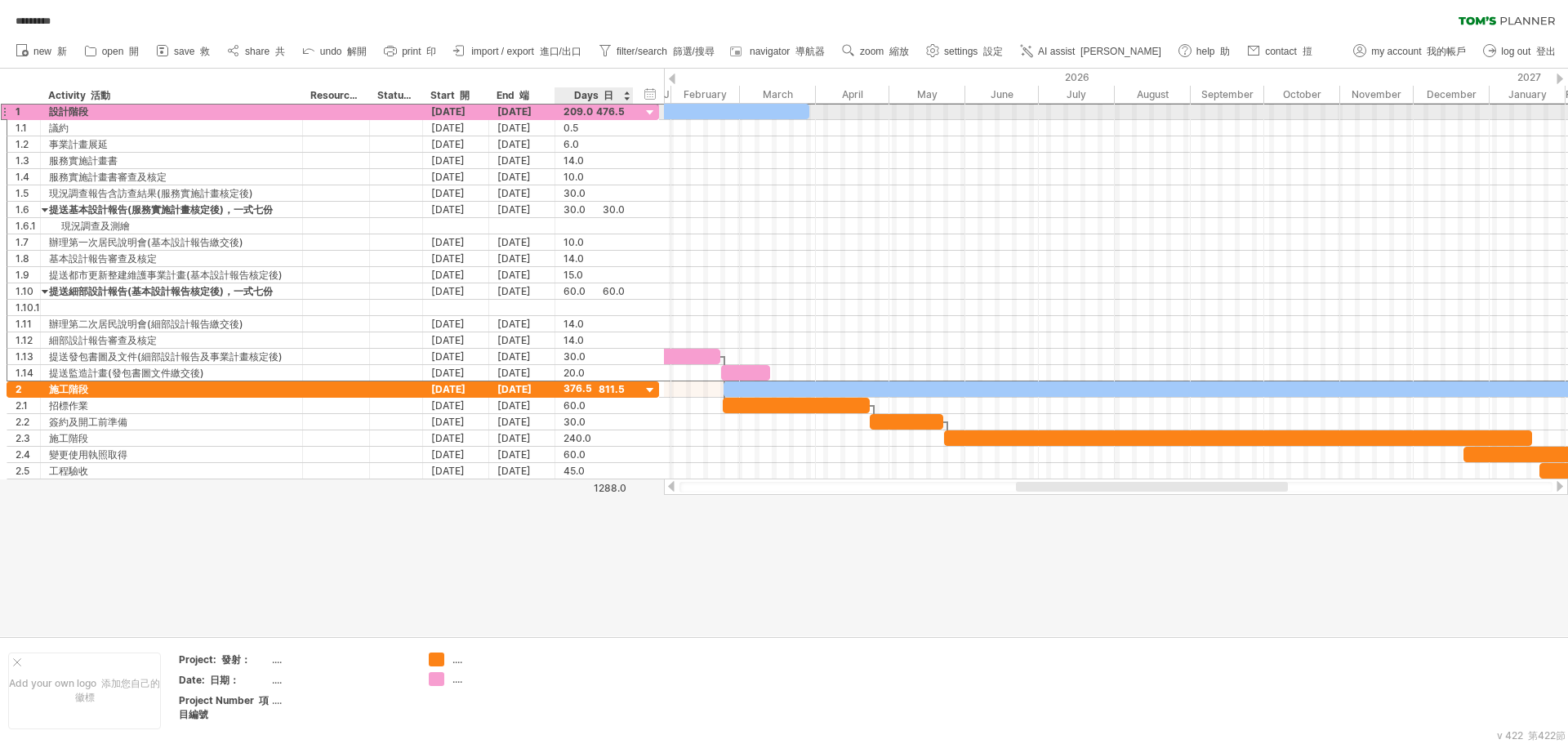
click at [608, 116] on div "209.0" at bounding box center [594, 111] width 61 height 15
click at [614, 111] on div "*****" at bounding box center [594, 111] width 61 height 15
click at [575, 389] on div "376.5" at bounding box center [594, 388] width 61 height 15
click at [614, 388] on div "*****" at bounding box center [594, 388] width 61 height 15
click at [648, 393] on div at bounding box center [650, 390] width 15 height 15
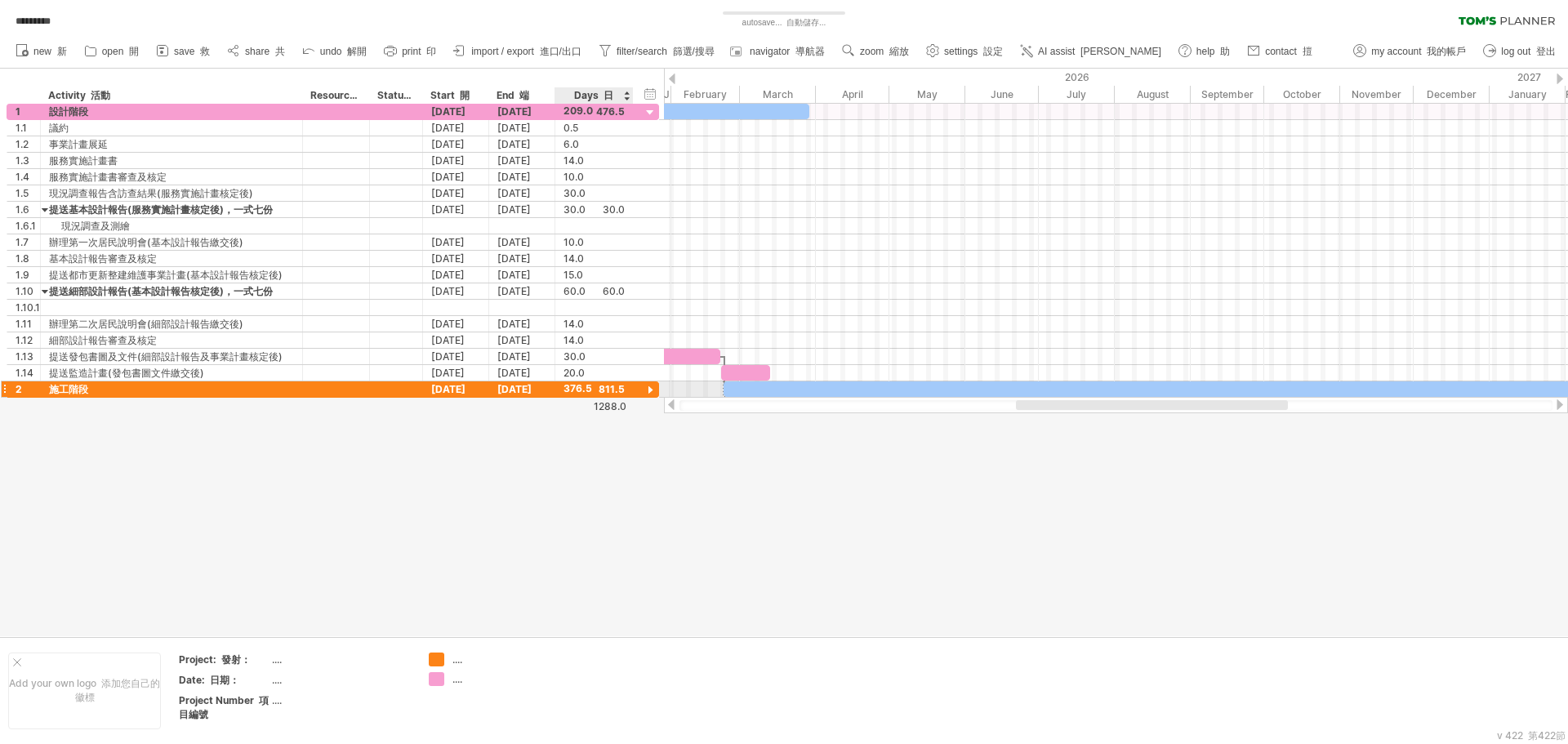
click at [650, 386] on div at bounding box center [650, 390] width 15 height 15
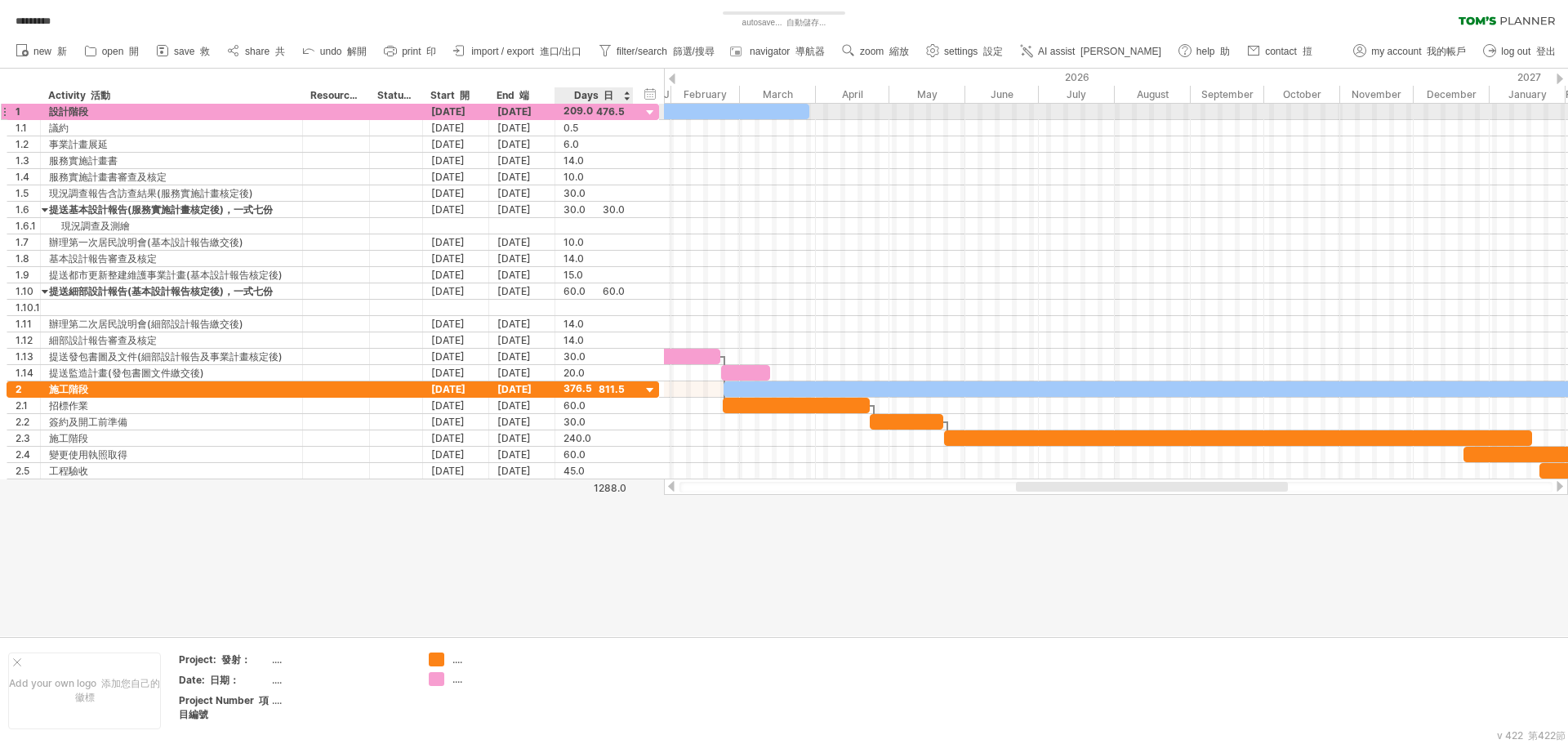
click at [651, 110] on div at bounding box center [650, 113] width 15 height 15
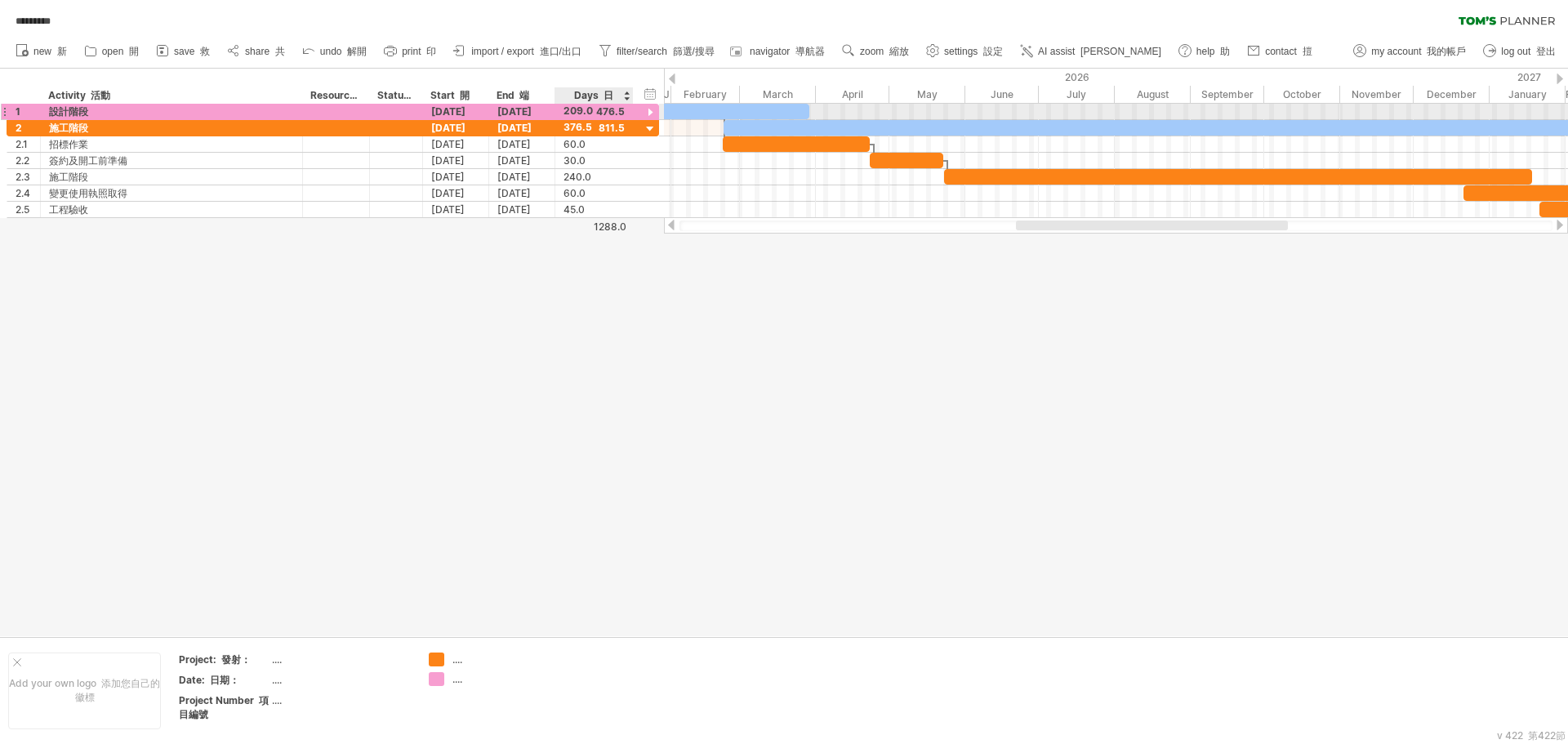
click at [651, 110] on div at bounding box center [650, 113] width 15 height 15
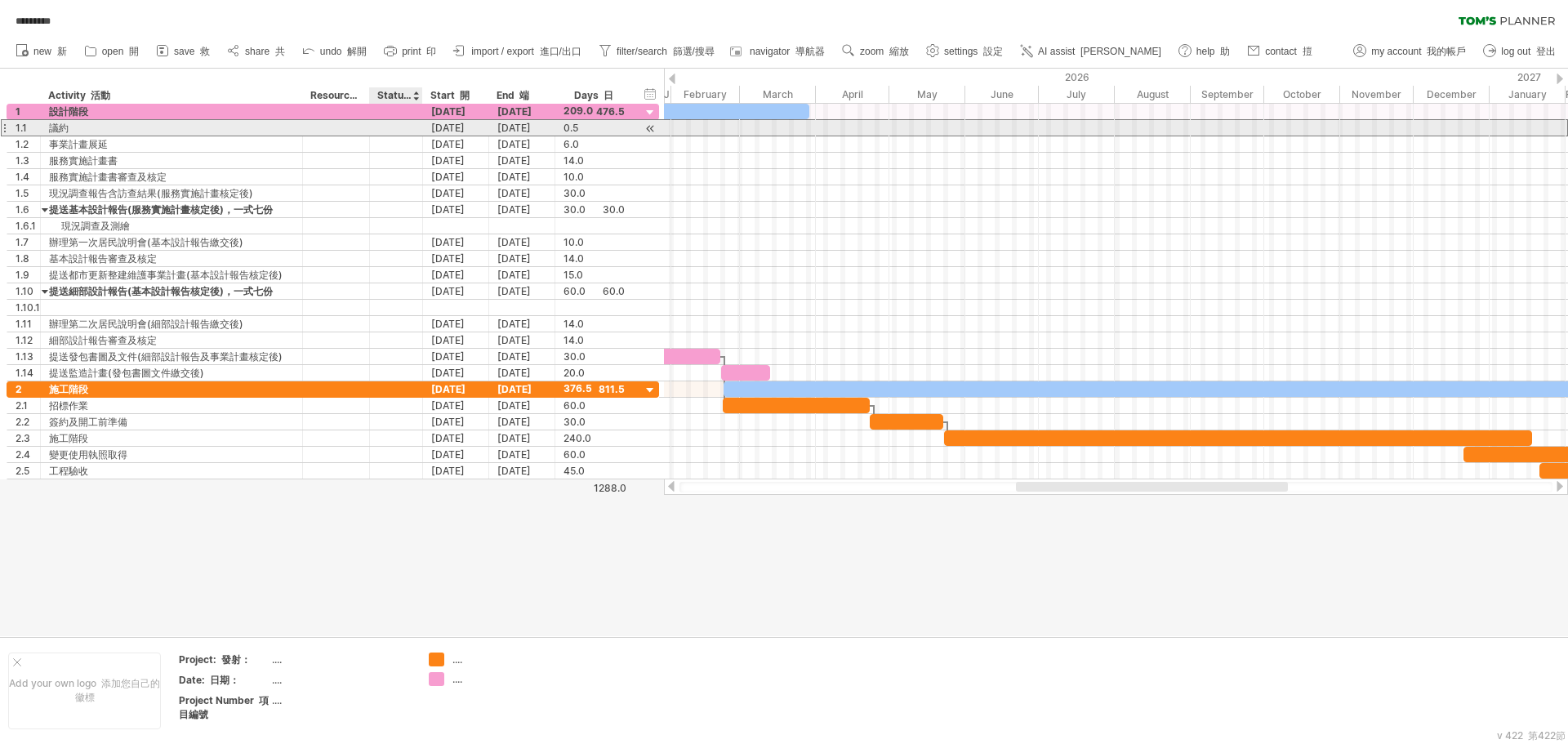
click at [388, 124] on div at bounding box center [396, 127] width 36 height 15
click at [0, 0] on input "text" at bounding box center [0, 0] width 0 height 0
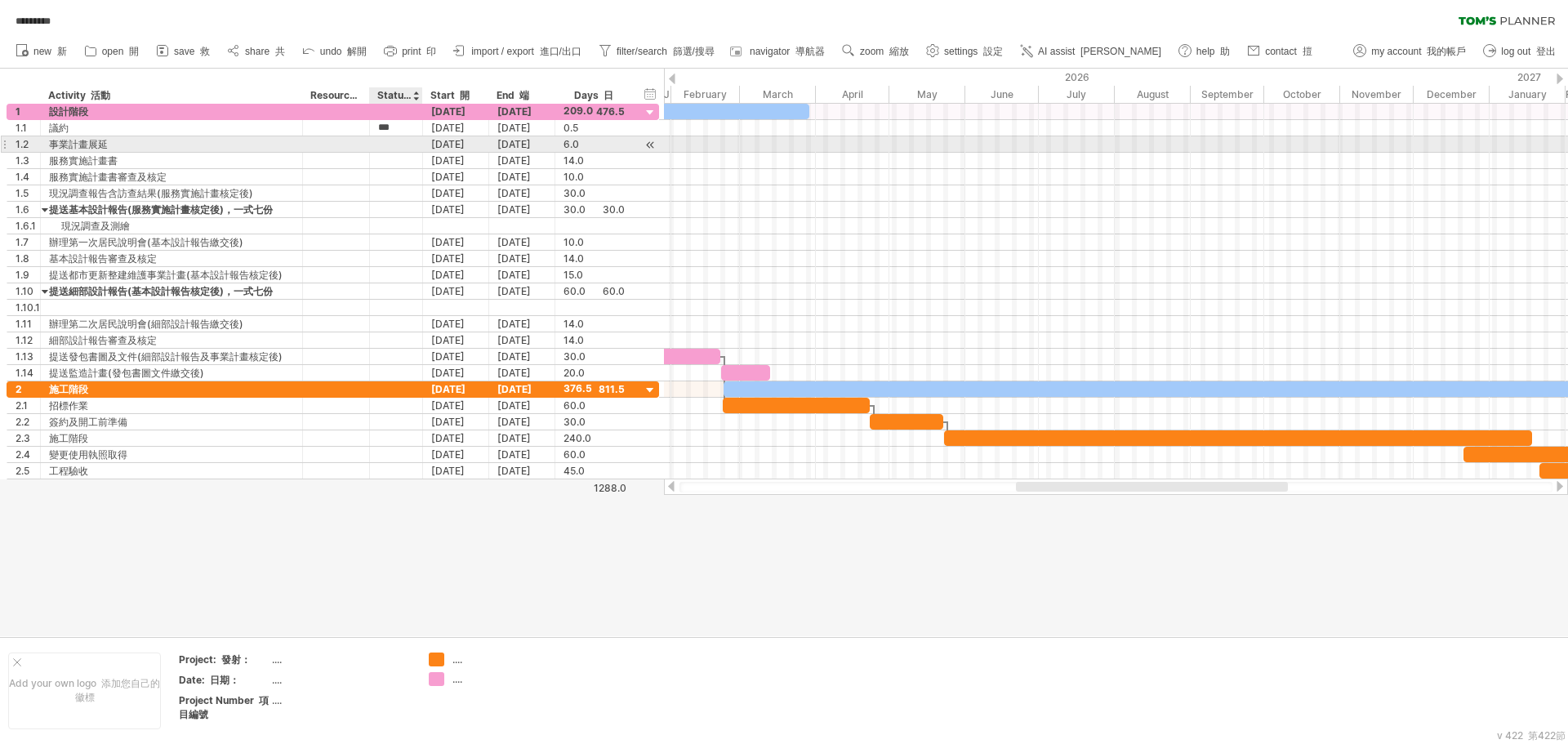
scroll to position [0, 0]
type input "*"
type input "***"
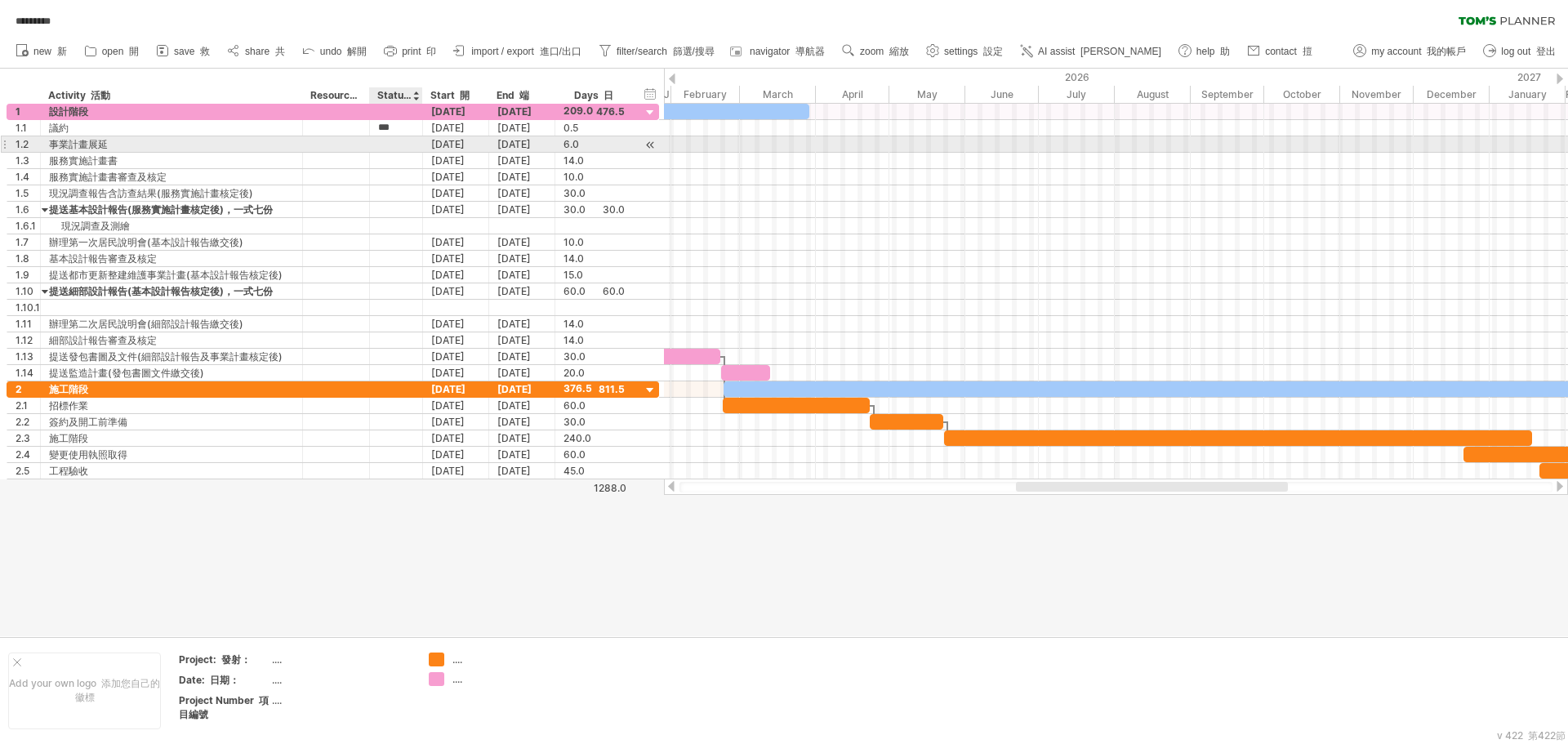
click at [408, 138] on div at bounding box center [396, 143] width 36 height 15
click at [644, 95] on div "hide start/end/duration 隱藏開始/結束/持續時間 show start/end/duration" at bounding box center [650, 93] width 15 height 17
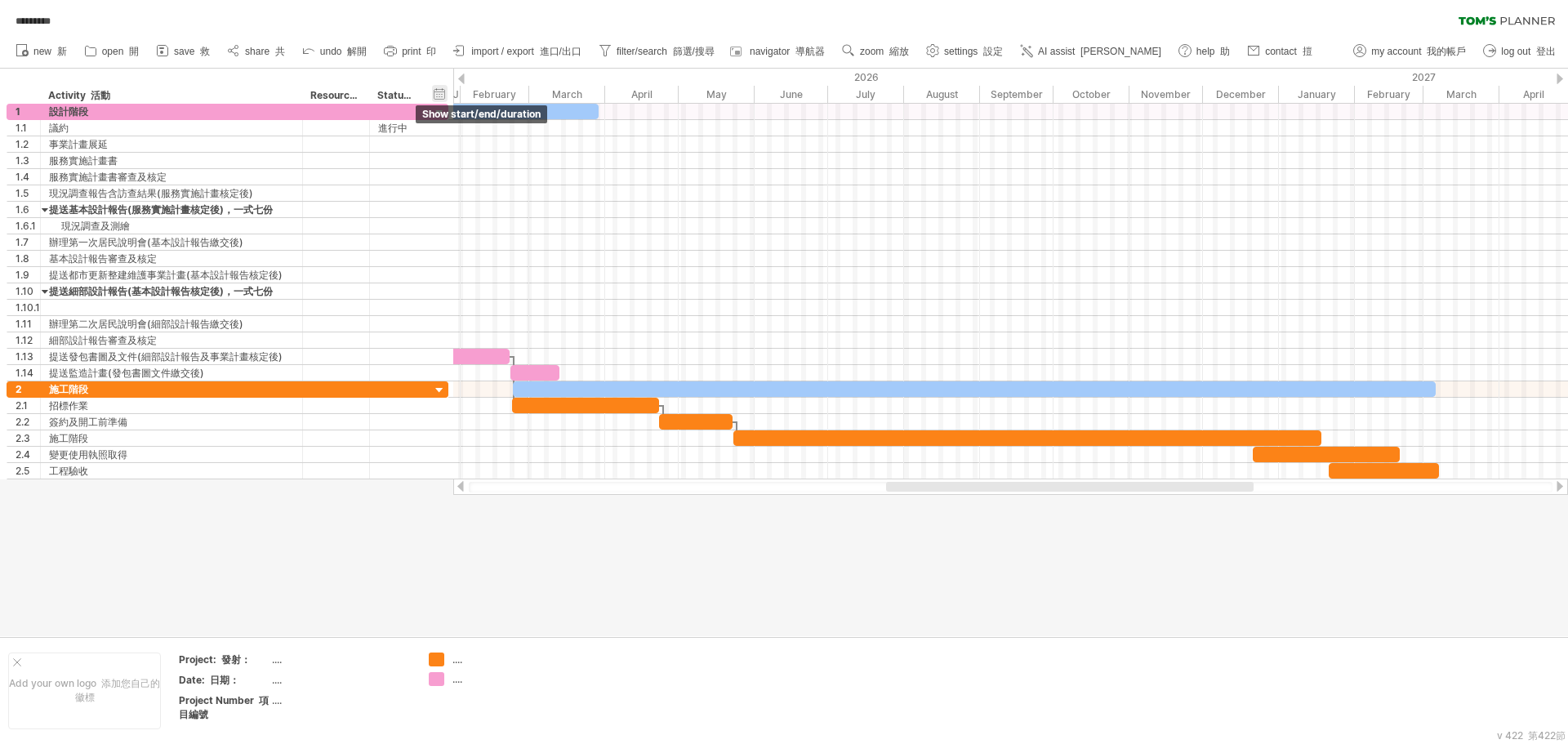
click at [441, 95] on div "hide start/end/duration 隱藏開始/結束/持續時間 show start/end/duration" at bounding box center [439, 93] width 15 height 17
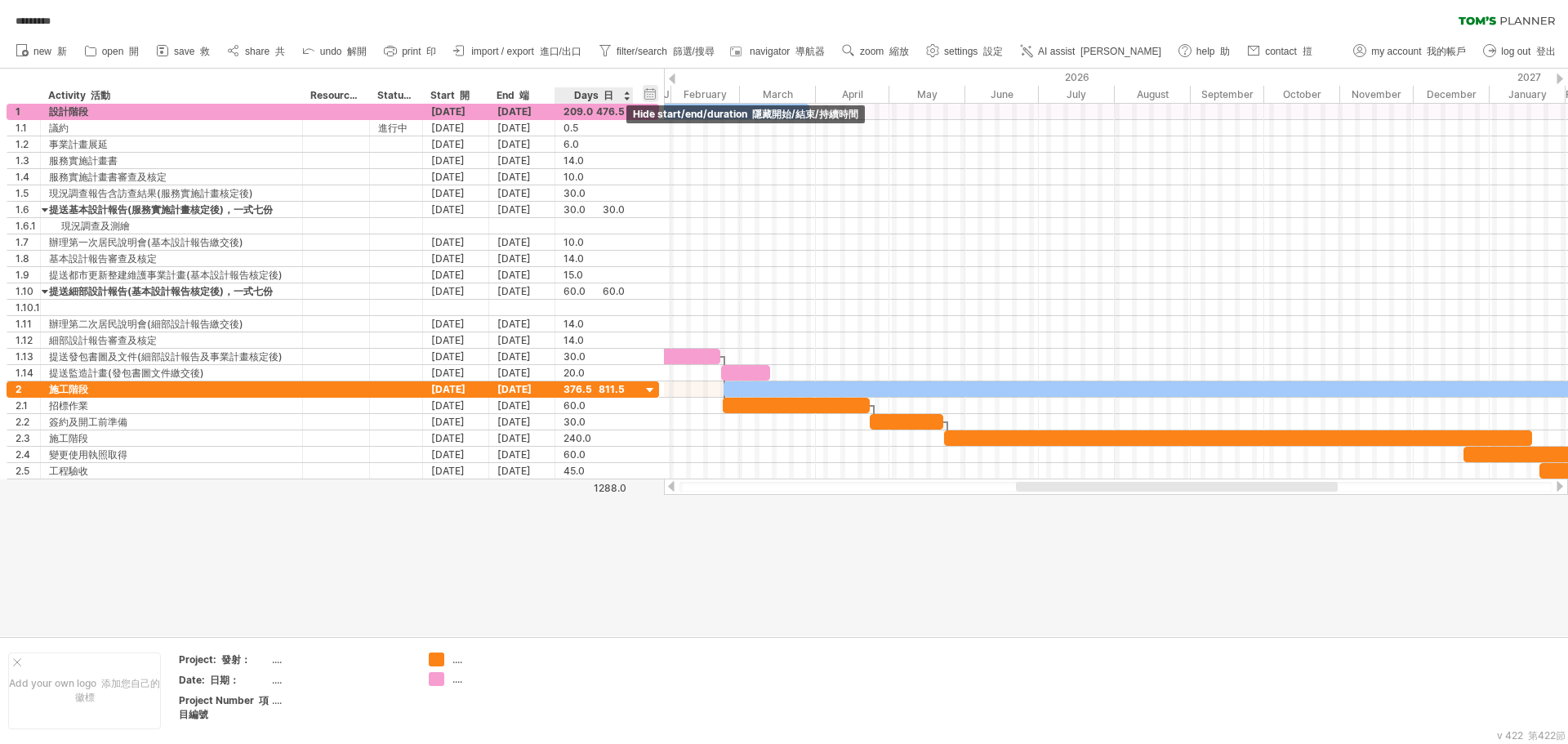
click at [654, 93] on div "hide start/end/duration 隱藏開始/結束/持續時間 show start/end/duration" at bounding box center [650, 93] width 15 height 17
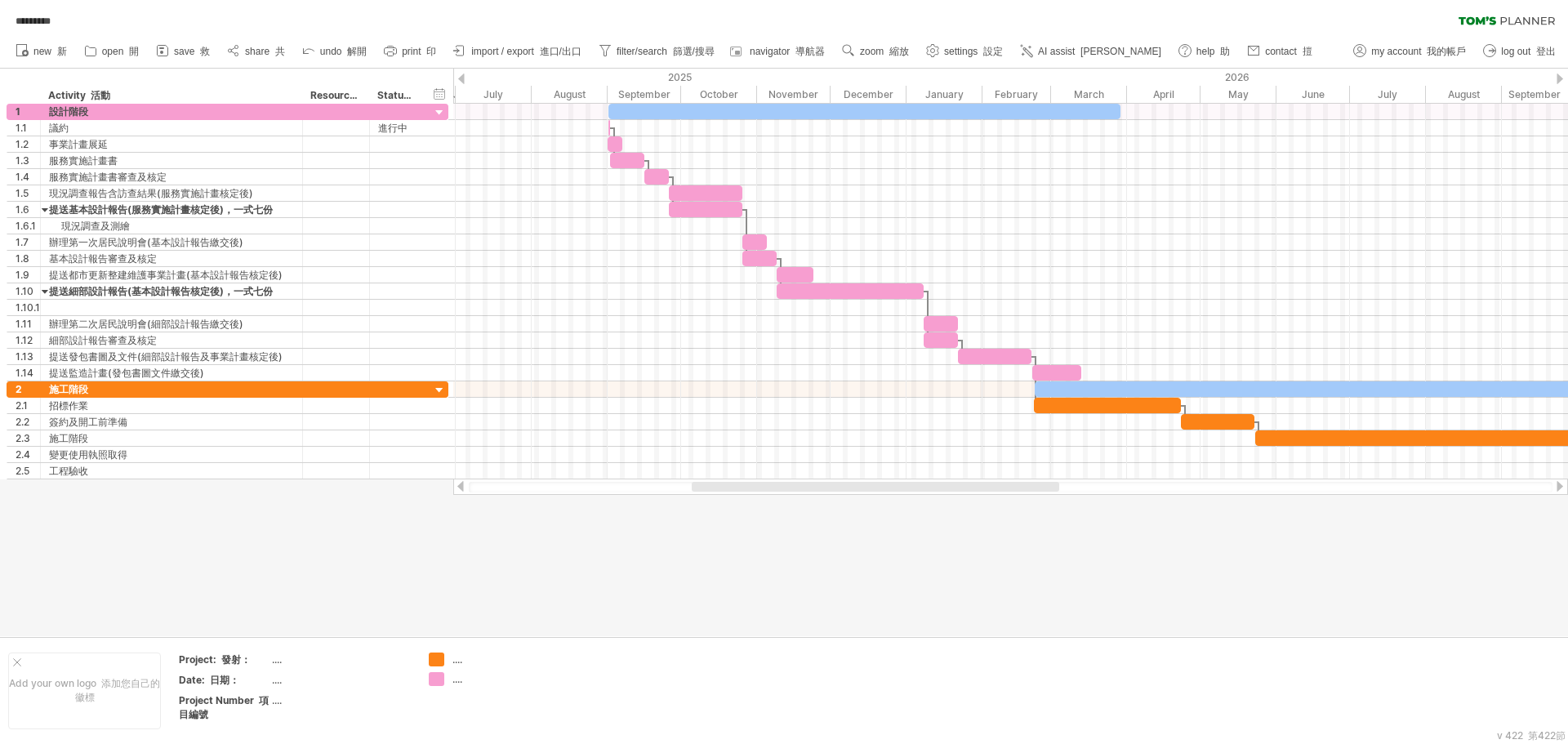
drag, startPoint x: 931, startPoint y: 485, endPoint x: 737, endPoint y: 492, distance: 194.1
click at [737, 492] on div at bounding box center [1011, 487] width 1115 height 16
click at [442, 92] on div "hide start/end/duration 隱藏開始/結束/持續時間 show start/end/duration" at bounding box center [439, 93] width 15 height 17
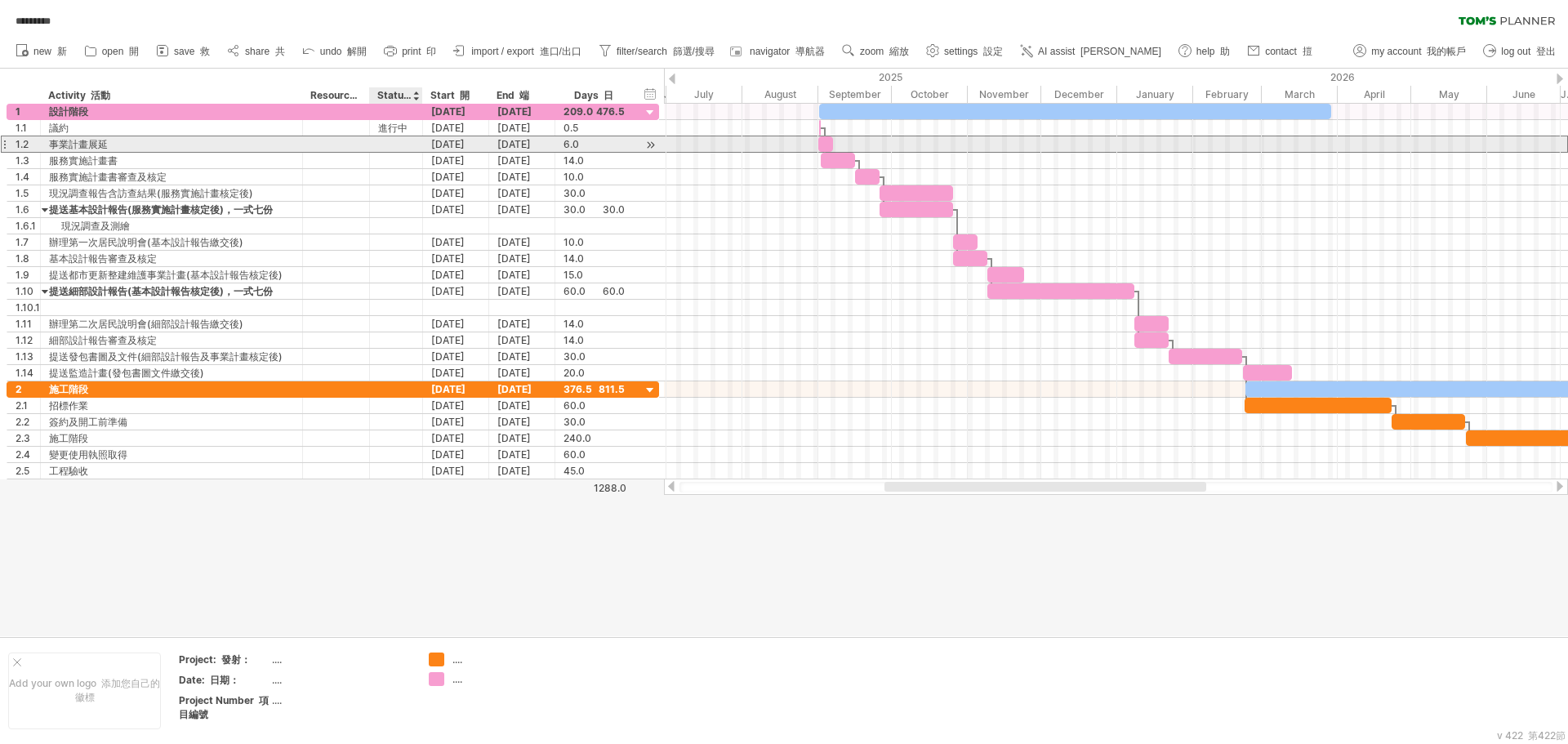
click at [386, 141] on div at bounding box center [396, 143] width 36 height 15
click at [0, 0] on input "text" at bounding box center [0, 0] width 0 height 0
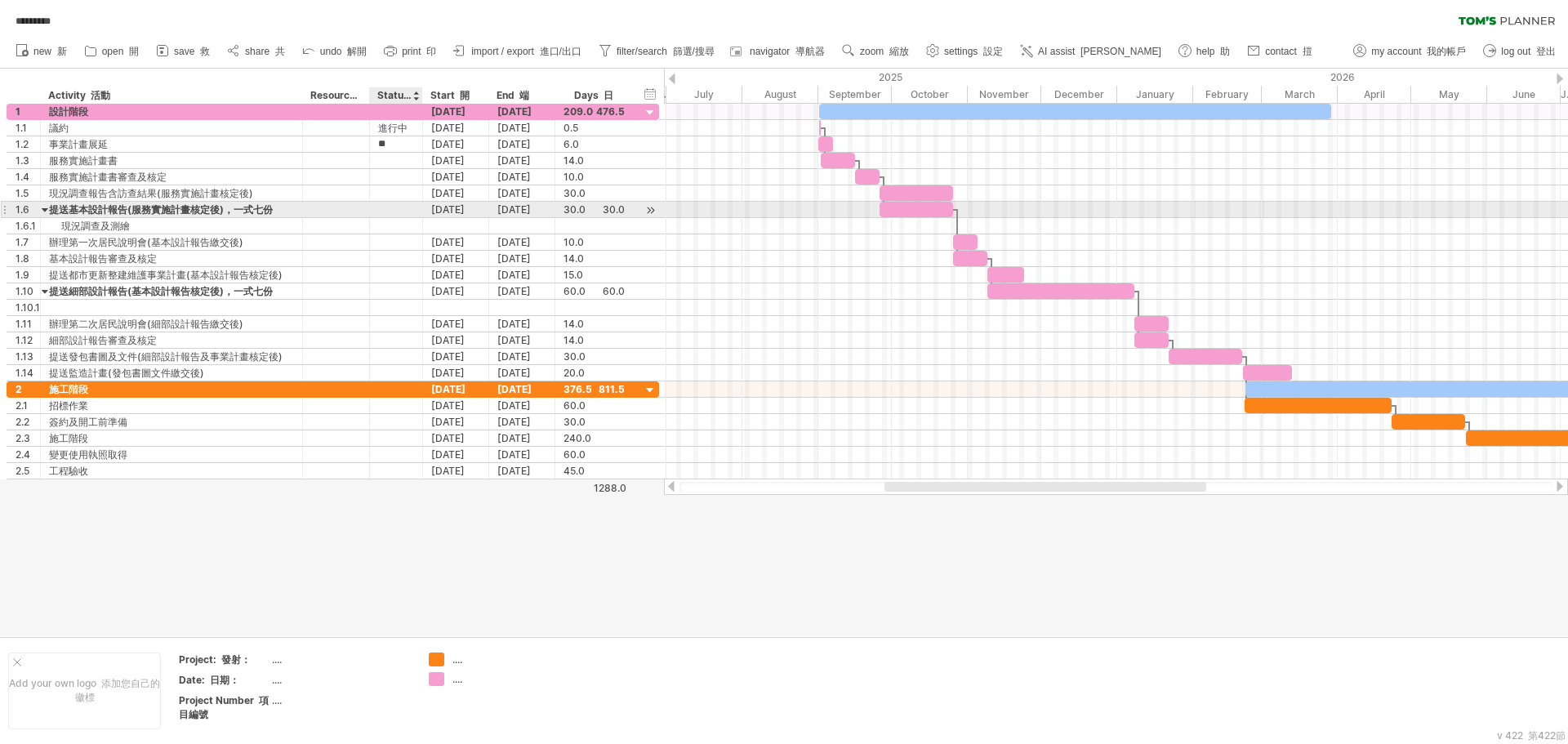
type input "*"
type input "***"
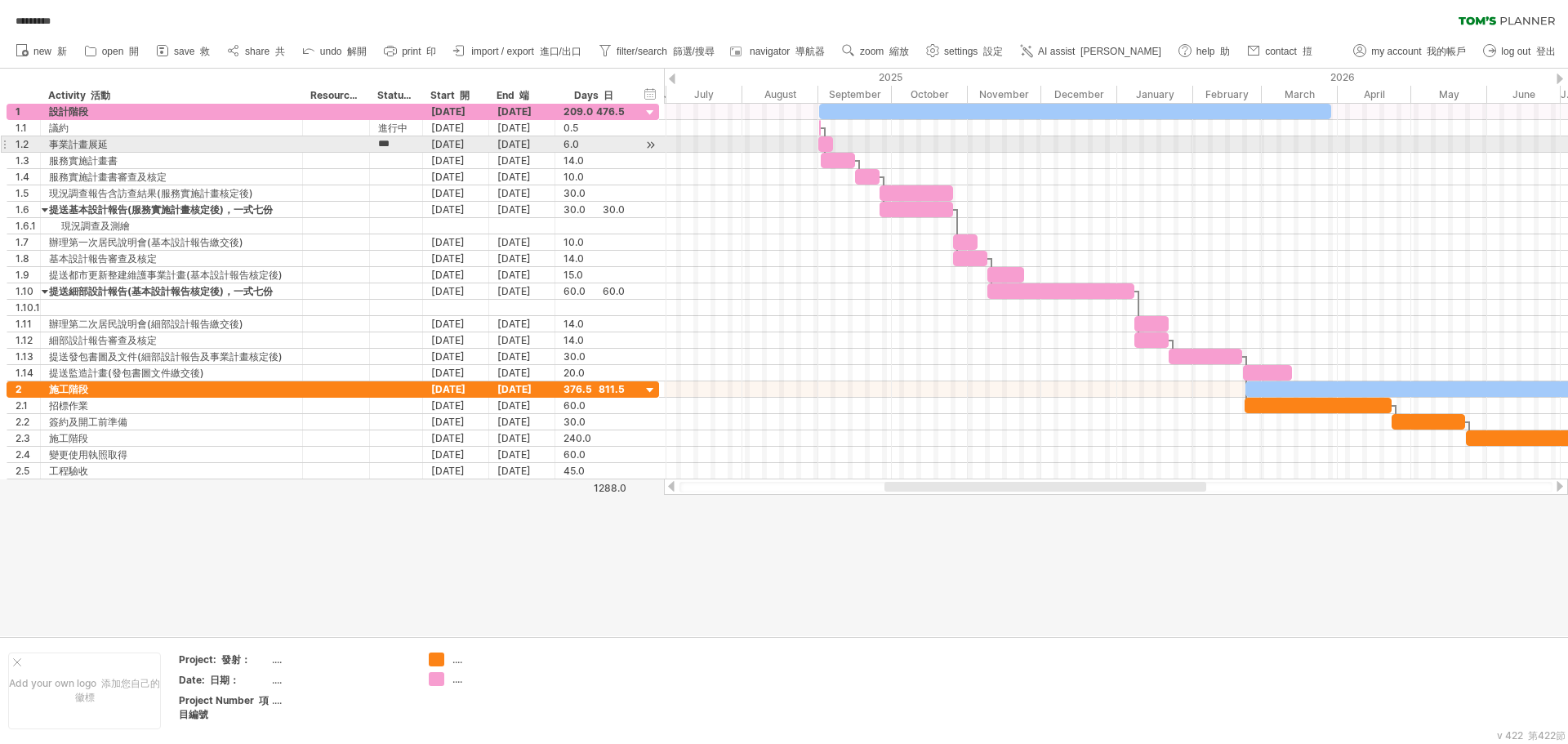
click at [824, 146] on div at bounding box center [826, 143] width 14 height 15
click at [846, 141] on div at bounding box center [1116, 144] width 905 height 16
click at [850, 142] on div at bounding box center [1116, 144] width 905 height 16
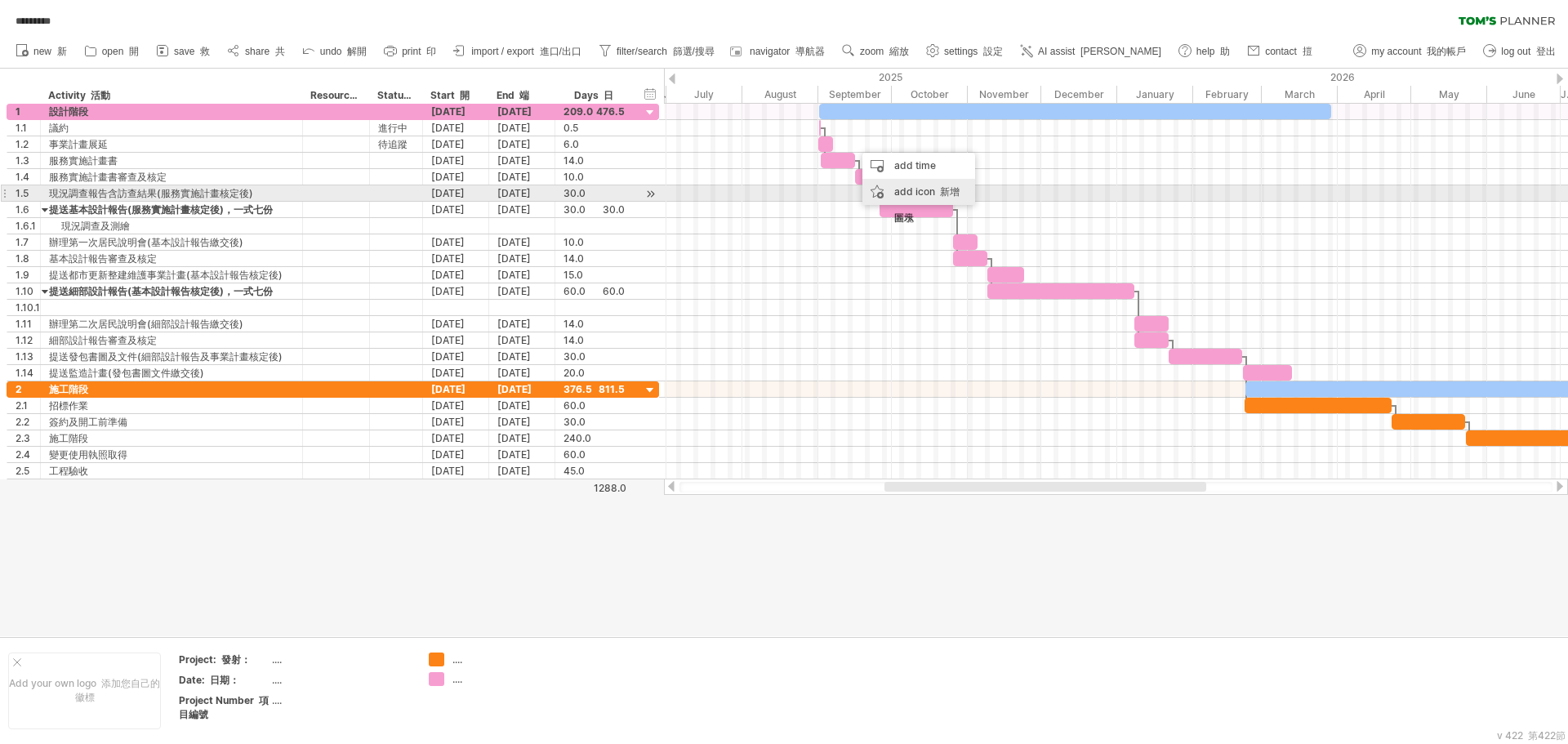
click at [932, 192] on div "add icon 新增圖示" at bounding box center [919, 205] width 113 height 52
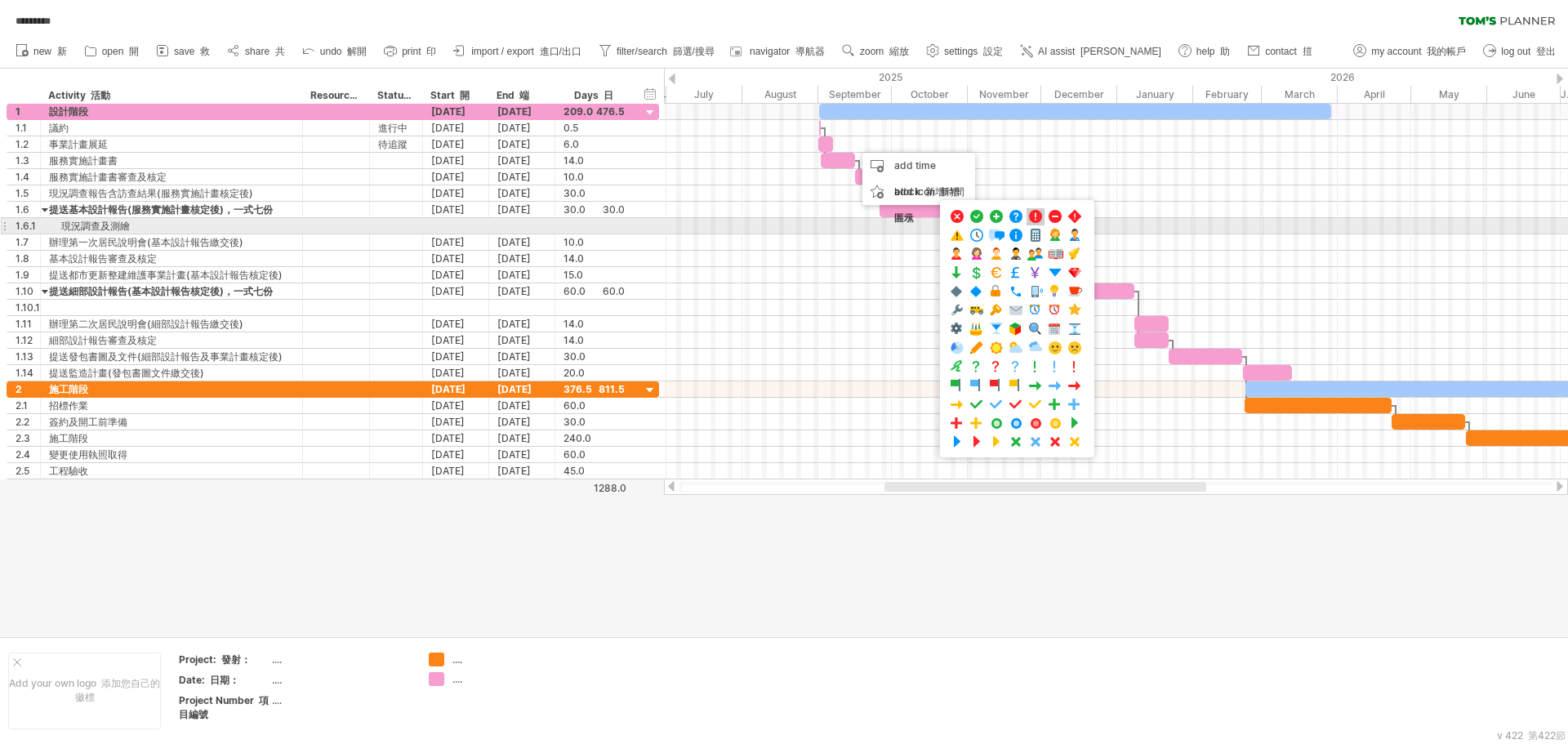
click at [1041, 221] on span at bounding box center [1035, 216] width 16 height 15
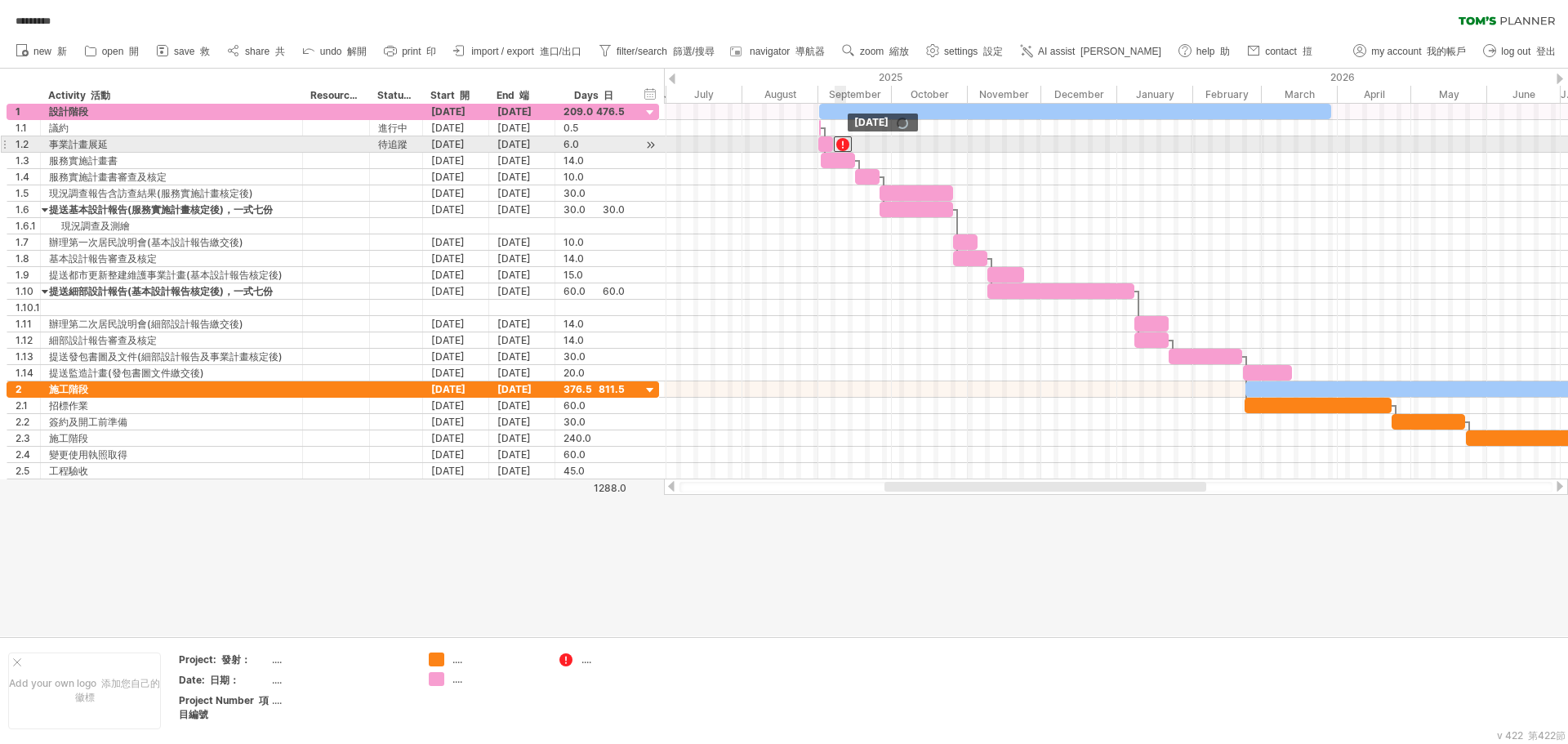
drag, startPoint x: 854, startPoint y: 146, endPoint x: 844, endPoint y: 150, distance: 10.8
click at [844, 150] on div at bounding box center [843, 143] width 18 height 15
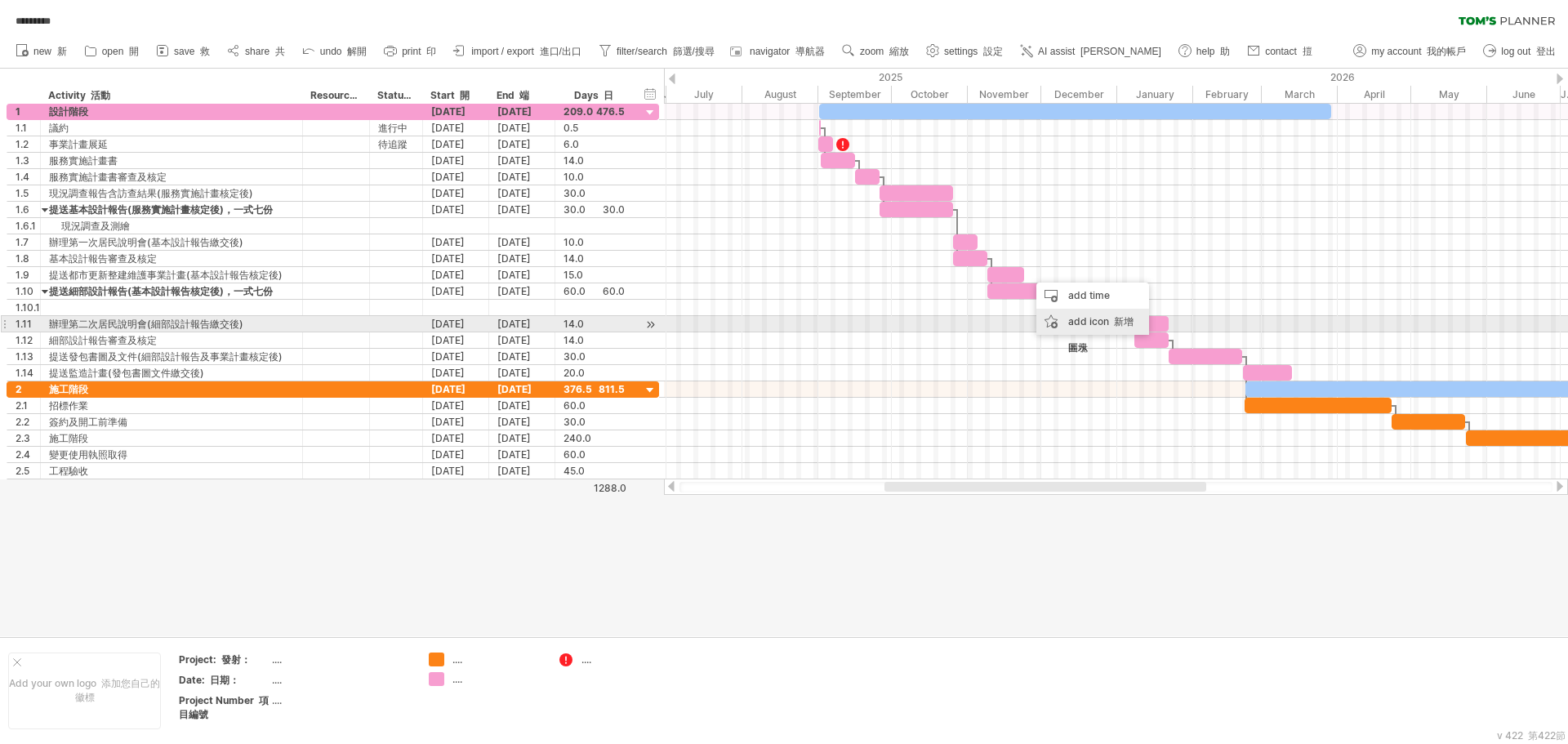
click at [1059, 322] on div "add icon 新增圖示" at bounding box center [1093, 334] width 113 height 52
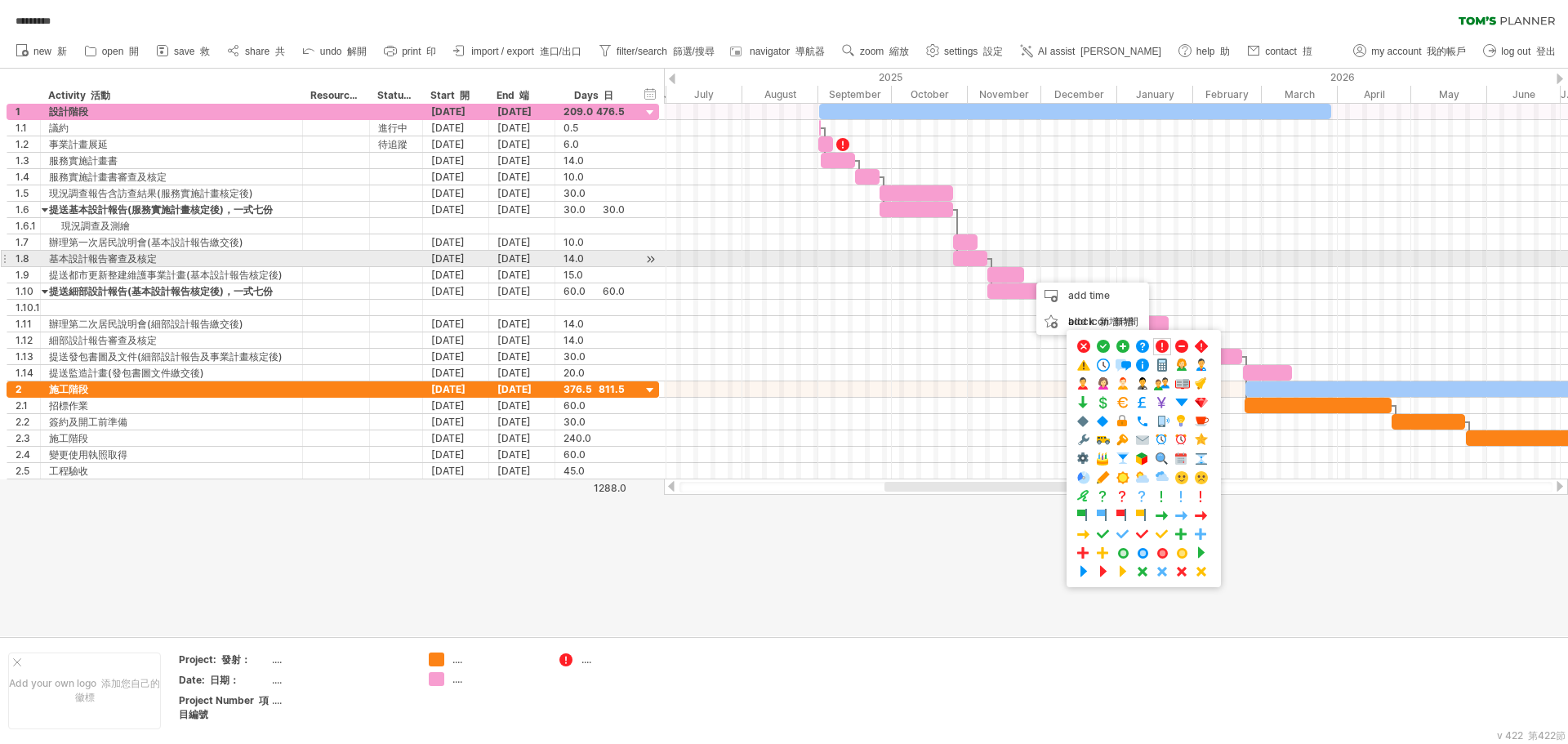
click at [1059, 253] on div at bounding box center [1116, 259] width 905 height 16
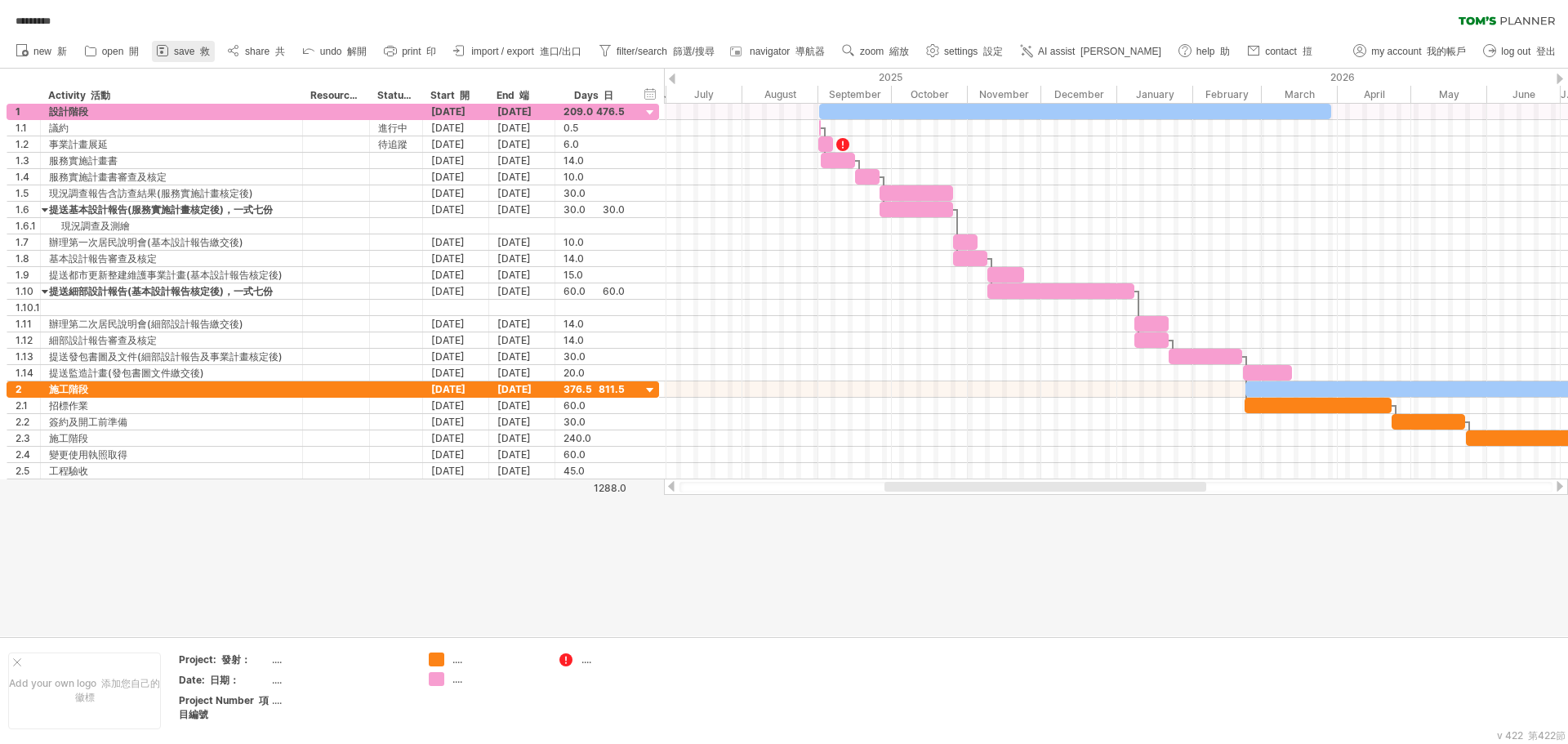
click at [188, 51] on span "save 救" at bounding box center [192, 51] width 36 height 12
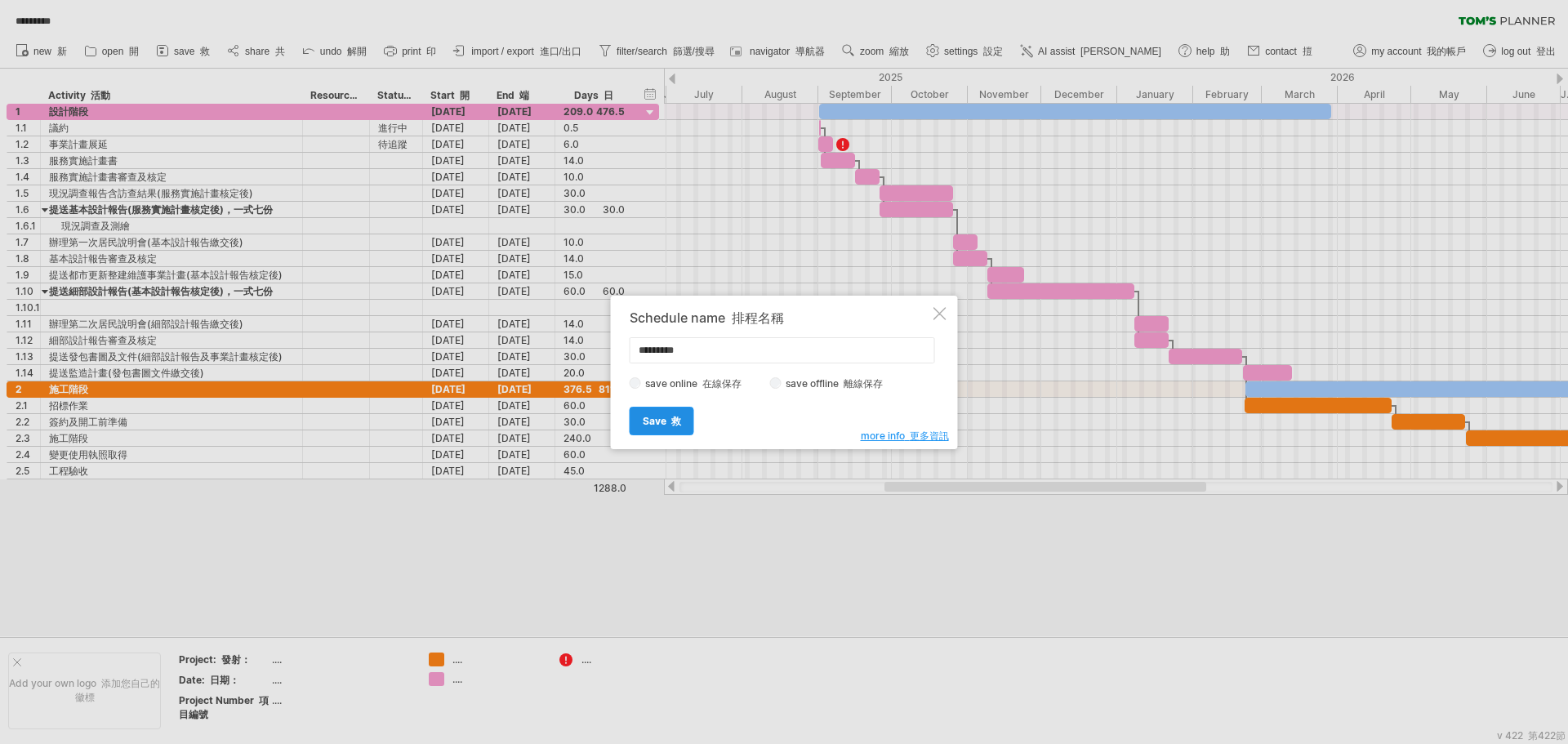
click at [660, 418] on span "Save 救" at bounding box center [662, 421] width 39 height 13
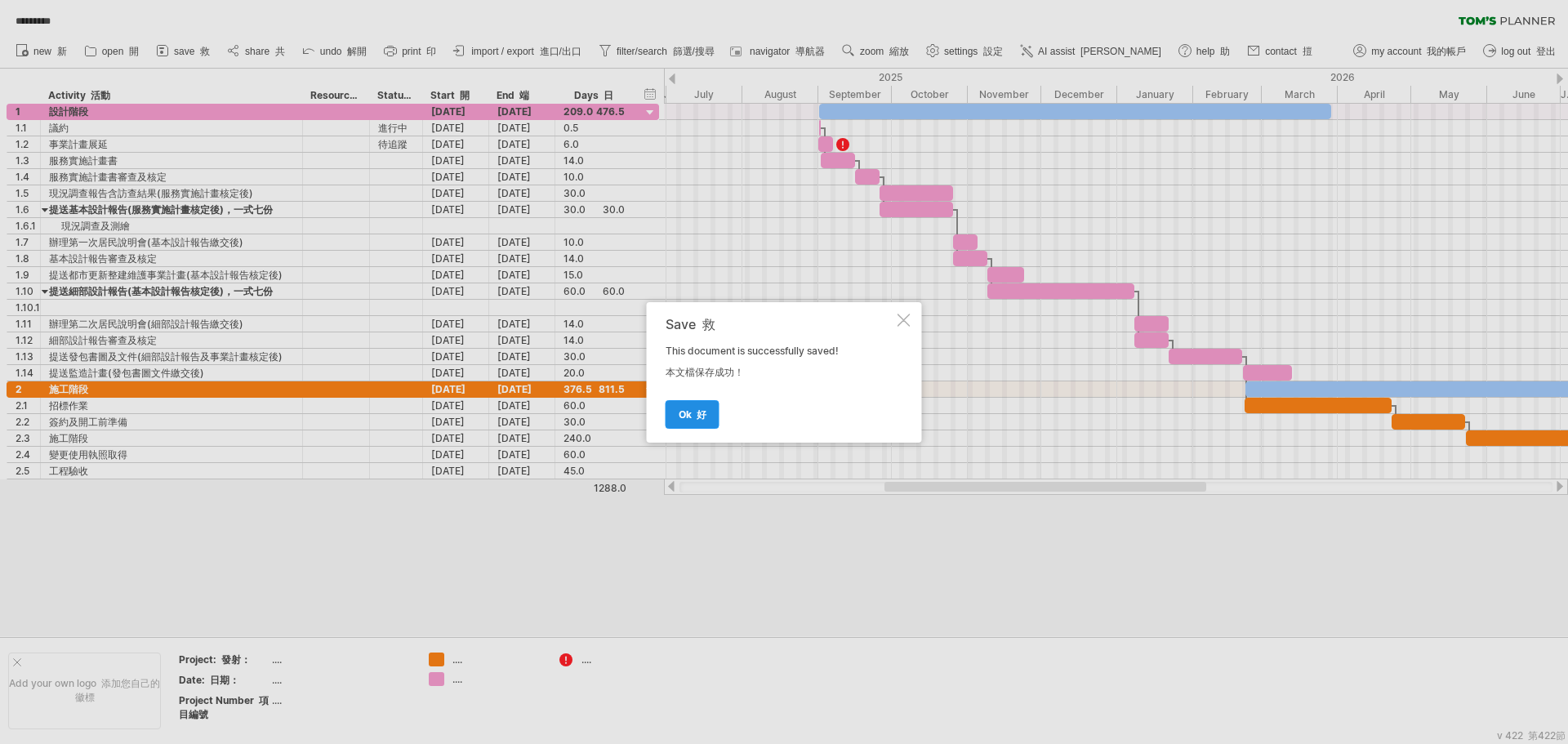
click at [678, 422] on link "ok 好" at bounding box center [693, 414] width 54 height 29
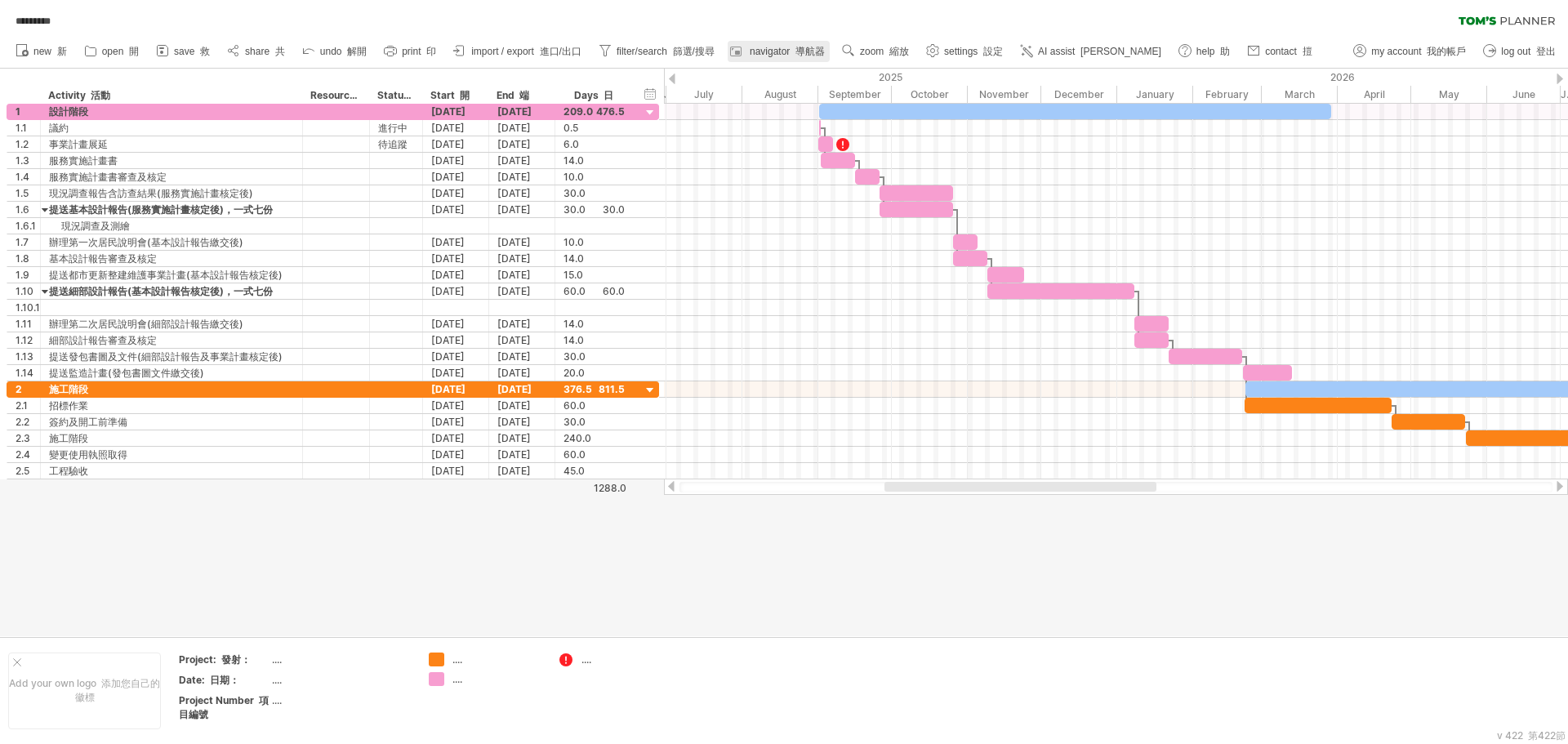
click at [785, 51] on span "navigator 導航器" at bounding box center [787, 51] width 75 height 12
click at [777, 47] on span "navigator 導航器" at bounding box center [787, 51] width 75 height 12
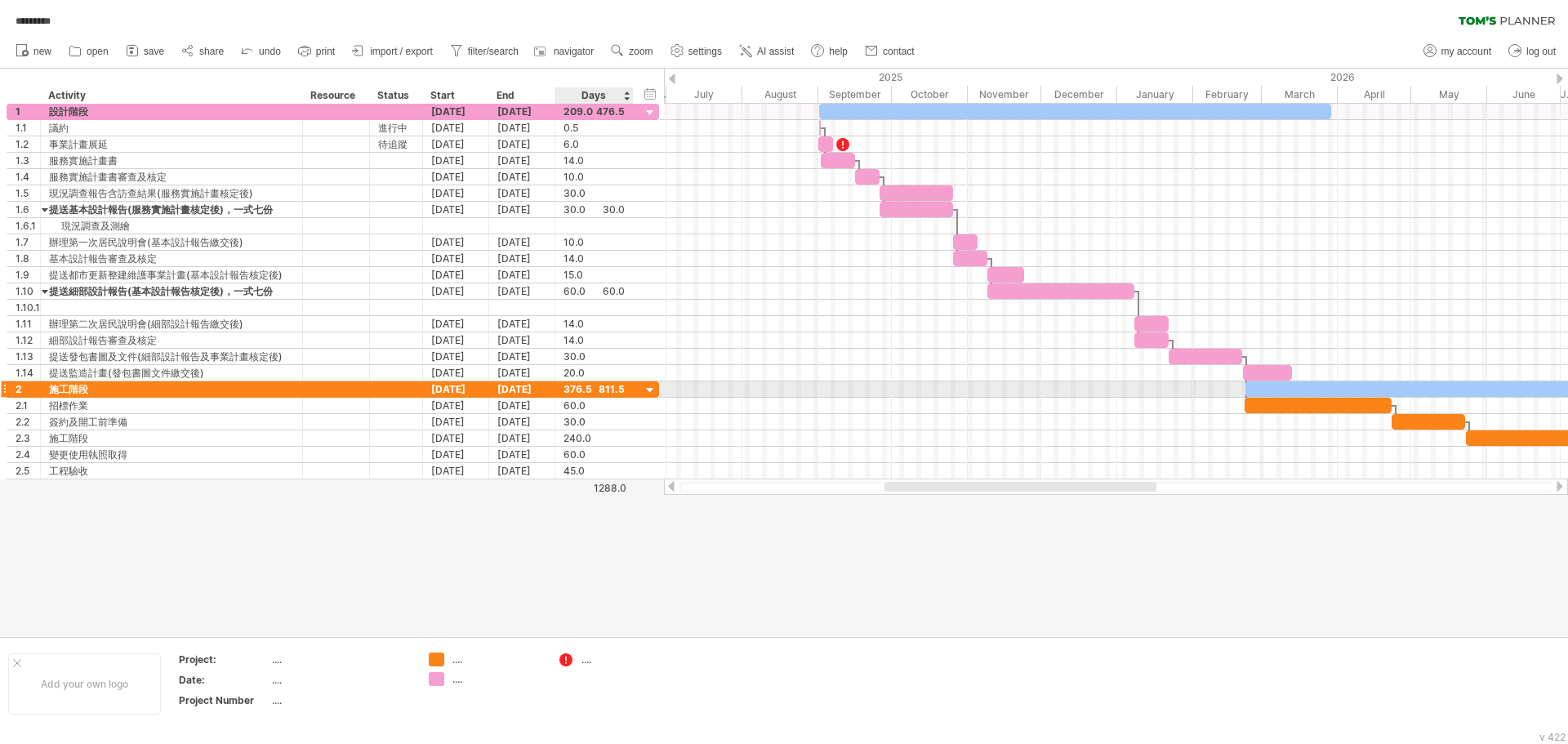
click at [655, 391] on div at bounding box center [650, 390] width 15 height 15
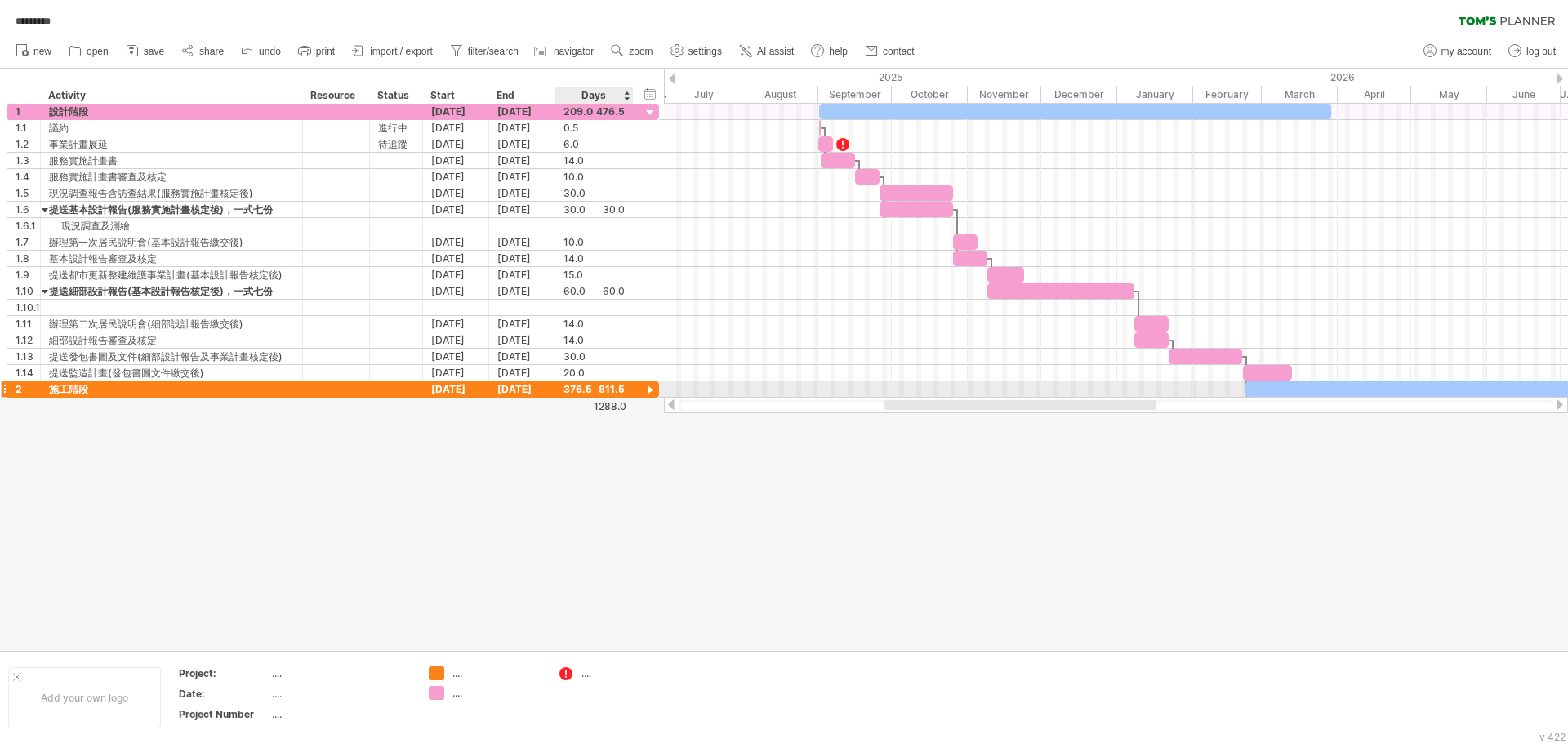
click at [651, 387] on div at bounding box center [650, 390] width 15 height 15
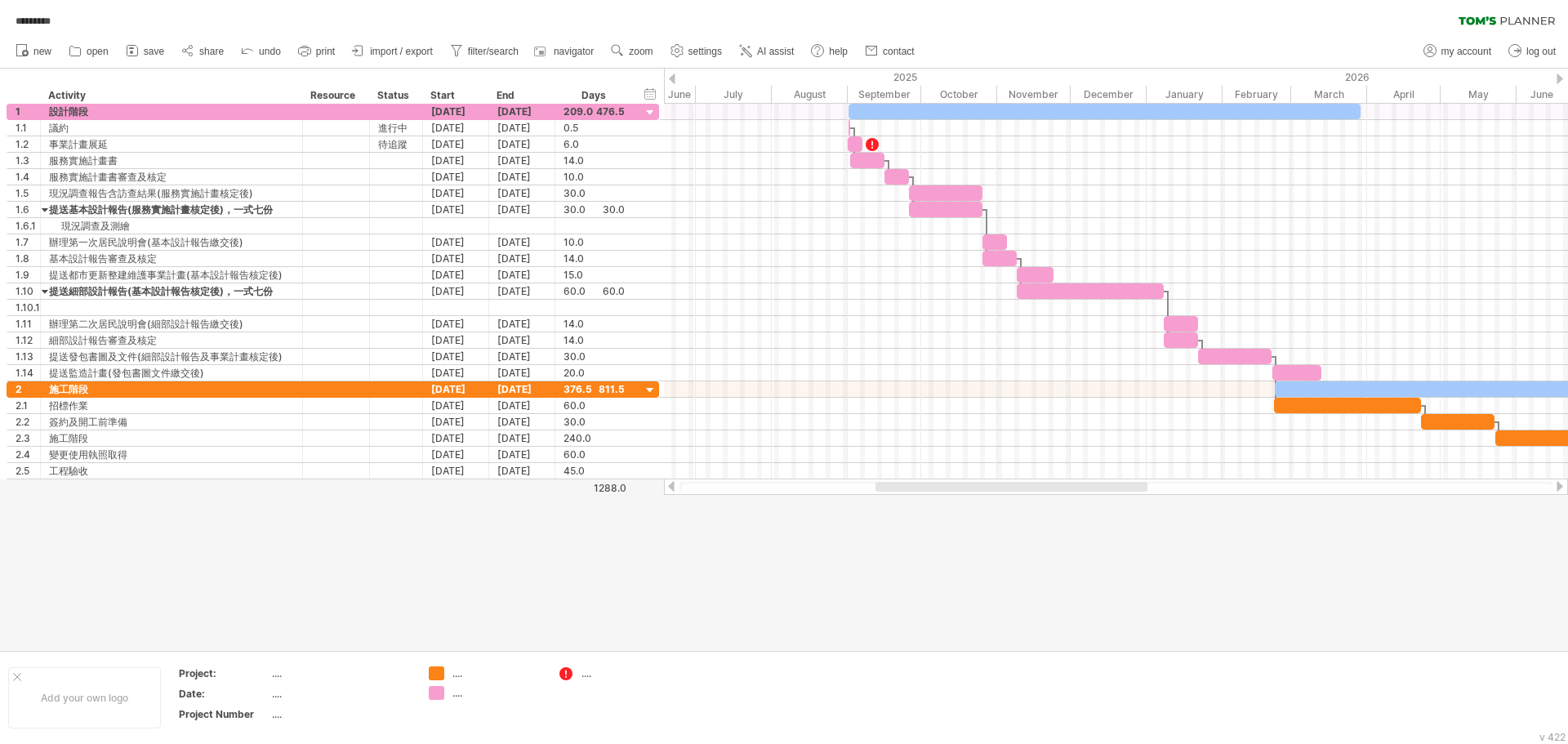
drag, startPoint x: 989, startPoint y: 487, endPoint x: 742, endPoint y: 477, distance: 247.2
click at [979, 483] on div at bounding box center [1011, 487] width 272 height 10
